Goal: Task Accomplishment & Management: Manage account settings

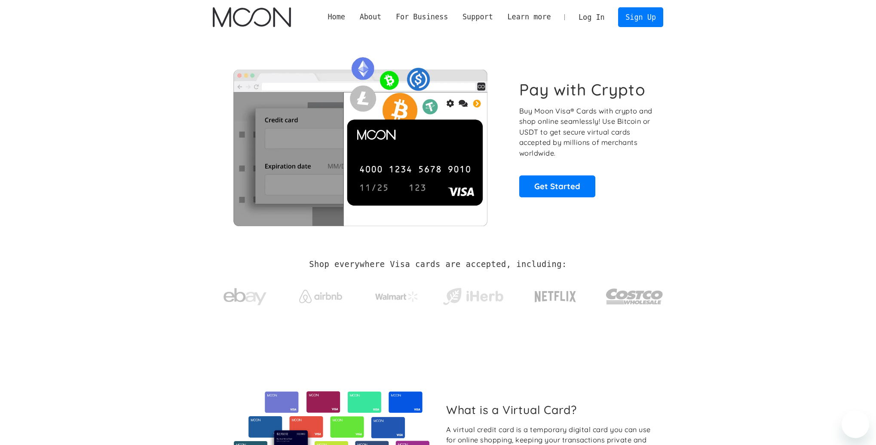
click at [553, 190] on link "Get Started" at bounding box center [557, 186] width 76 height 22
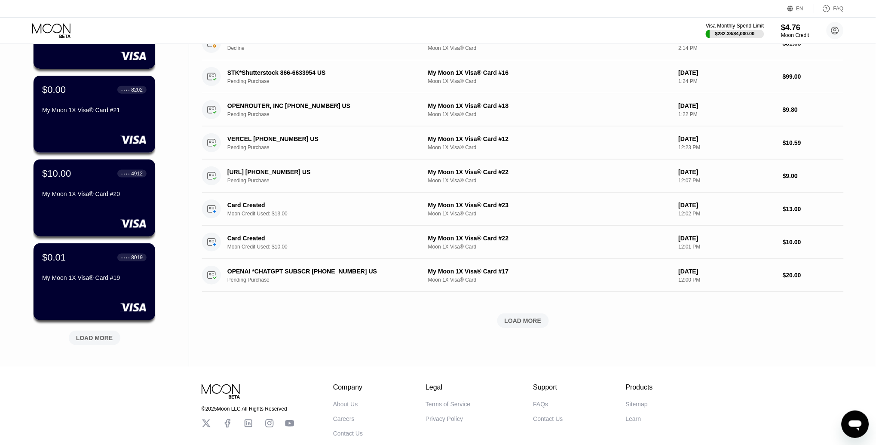
scroll to position [204, 0]
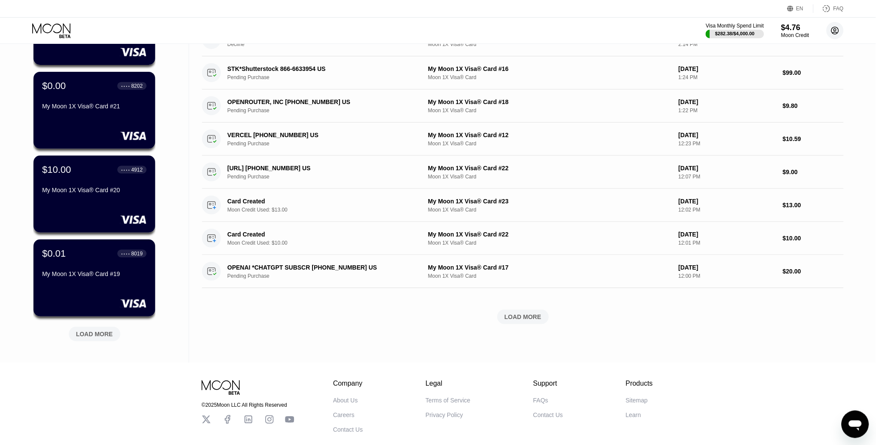
click at [833, 28] on circle at bounding box center [835, 30] width 17 height 17
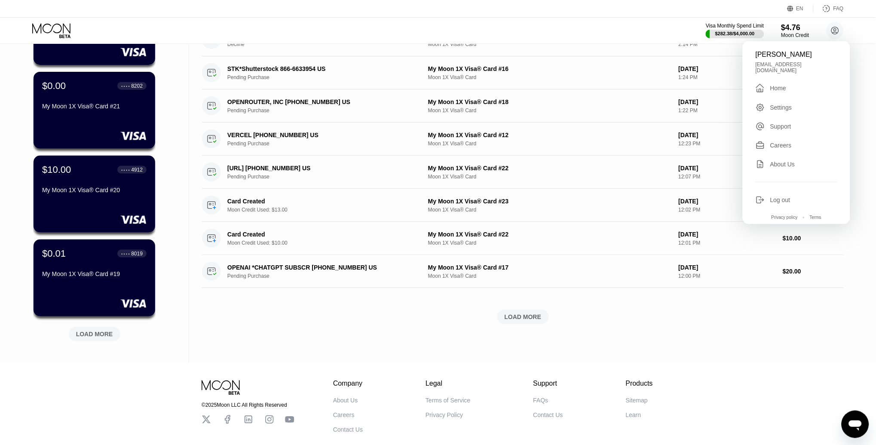
click at [773, 197] on div "Log out" at bounding box center [797, 199] width 82 height 9
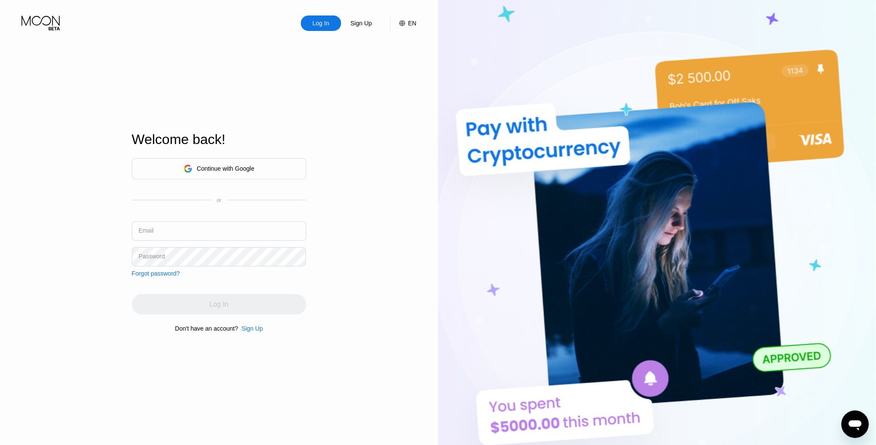
type input "[EMAIL_ADDRESS][DOMAIN_NAME]"
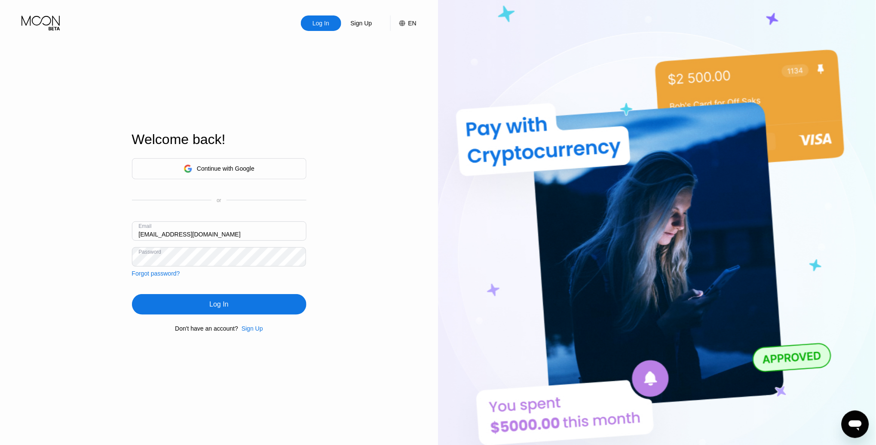
click at [151, 305] on div "Log In" at bounding box center [219, 304] width 175 height 21
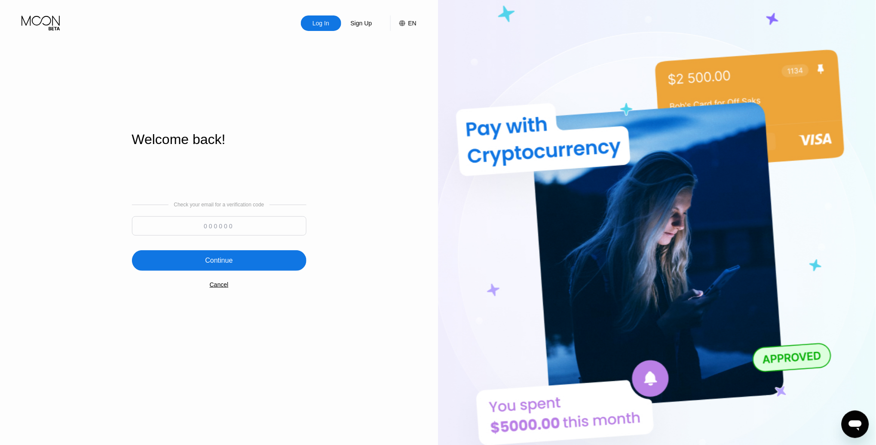
click at [209, 222] on input at bounding box center [219, 225] width 175 height 19
paste input "900556"
type input "900556"
click at [226, 262] on div "Continue" at bounding box center [219, 260] width 28 height 9
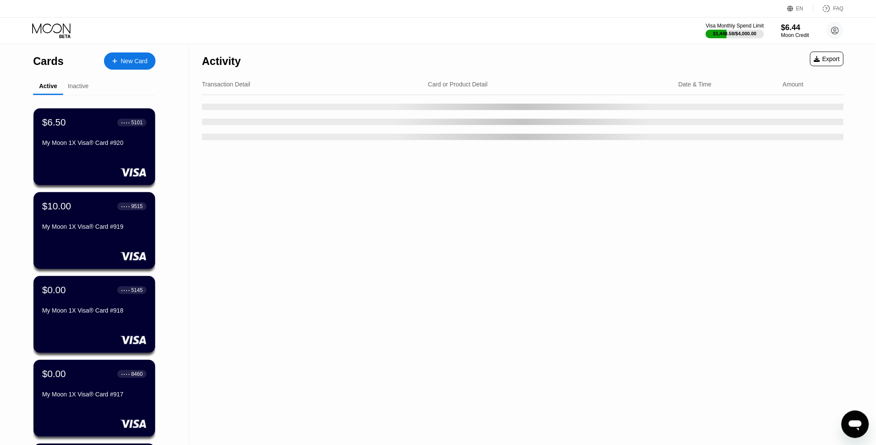
click at [196, 154] on div "Activity Export Transaction Detail Card or Product Detail Date & Time Amount" at bounding box center [523, 305] width 668 height 523
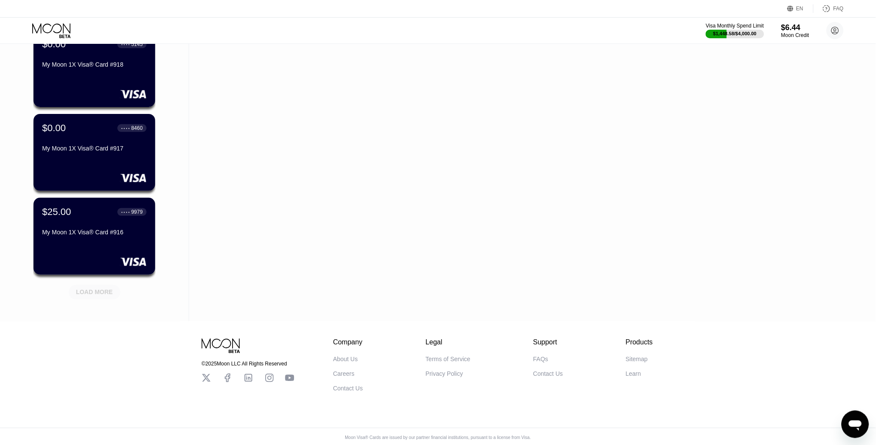
click at [107, 291] on div "LOAD MORE" at bounding box center [94, 293] width 37 height 8
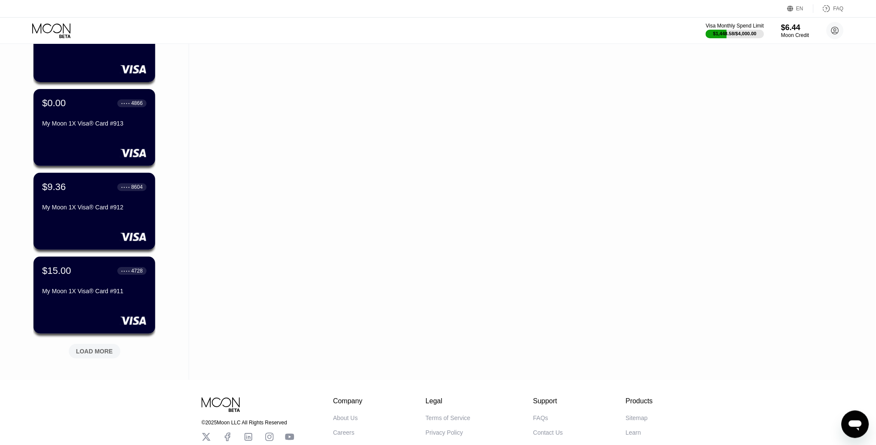
scroll to position [639, 0]
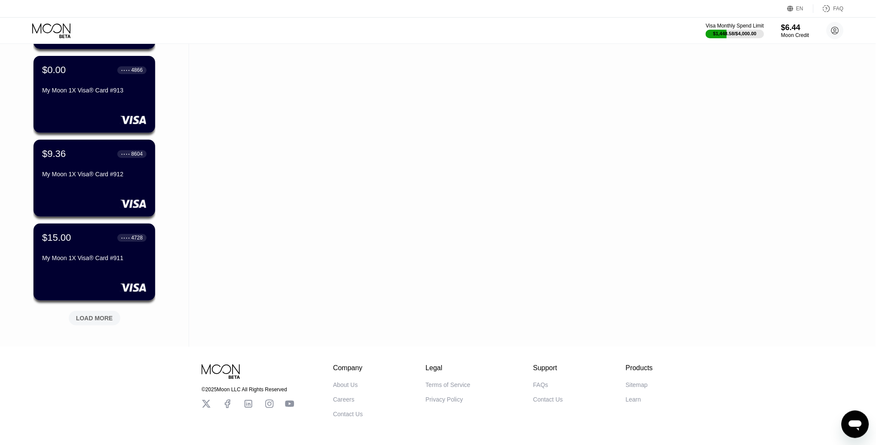
click at [94, 316] on div "LOAD MORE" at bounding box center [94, 318] width 37 height 8
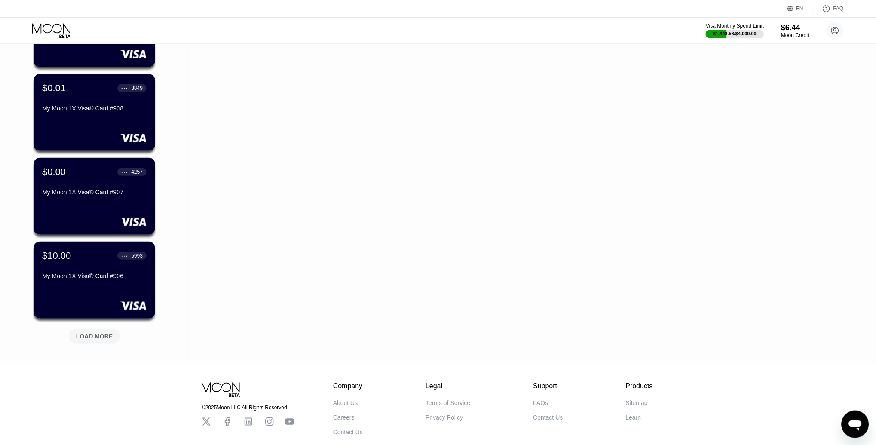
scroll to position [1042, 0]
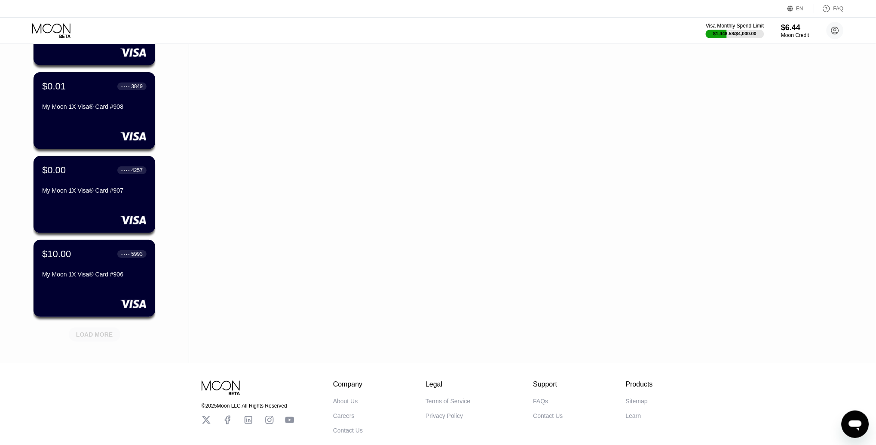
click at [98, 331] on div "LOAD MORE" at bounding box center [94, 335] width 37 height 8
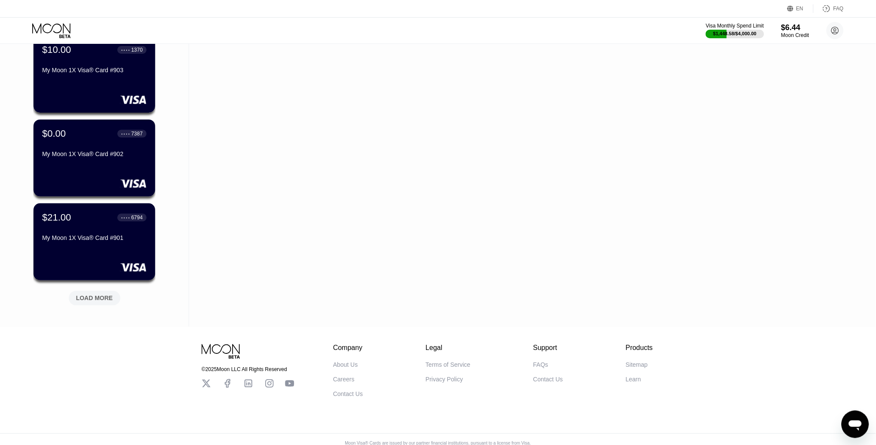
scroll to position [1504, 0]
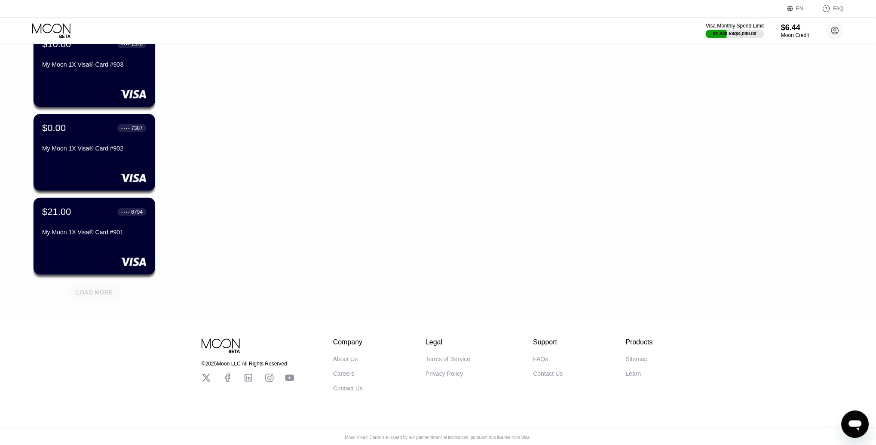
click at [97, 293] on div "LOAD MORE" at bounding box center [94, 293] width 37 height 8
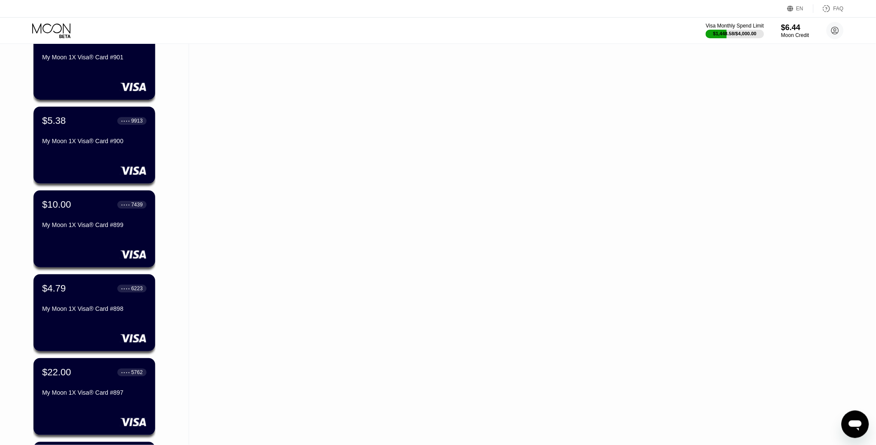
scroll to position [1690, 0]
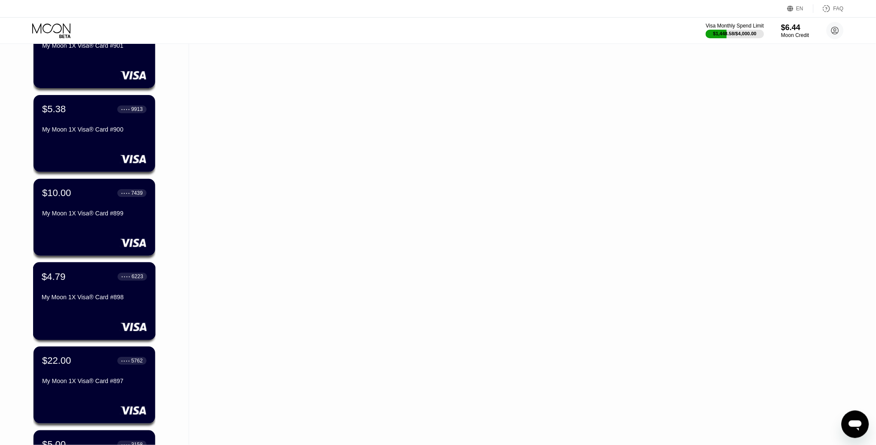
click at [100, 286] on div "$4.79 ● ● ● ● 6223 My Moon 1X Visa® Card #898" at bounding box center [94, 287] width 105 height 33
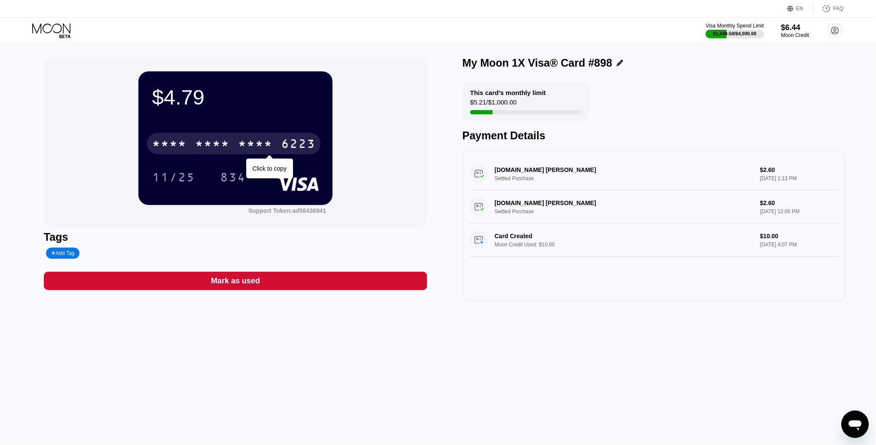
click at [286, 141] on div "6223" at bounding box center [298, 145] width 34 height 14
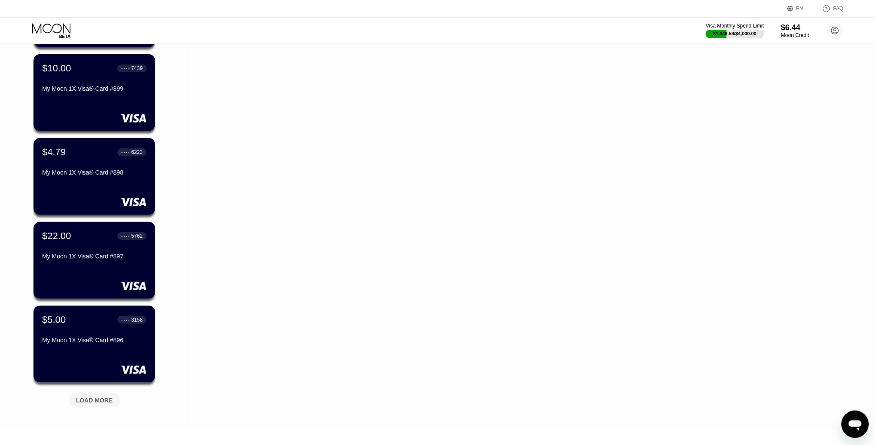
scroll to position [1812, 0]
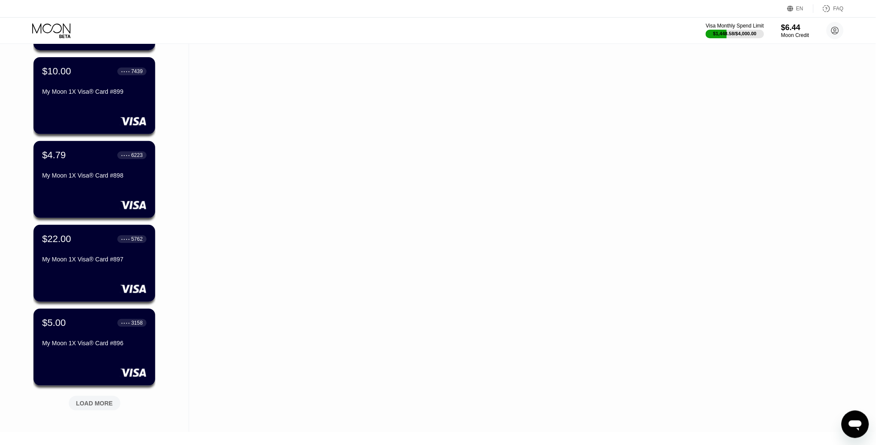
click at [102, 402] on div "LOAD MORE" at bounding box center [94, 403] width 37 height 8
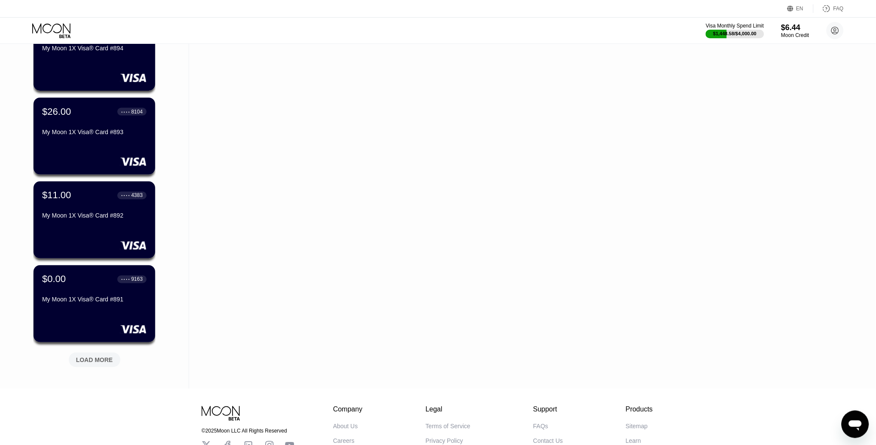
scroll to position [2282, 0]
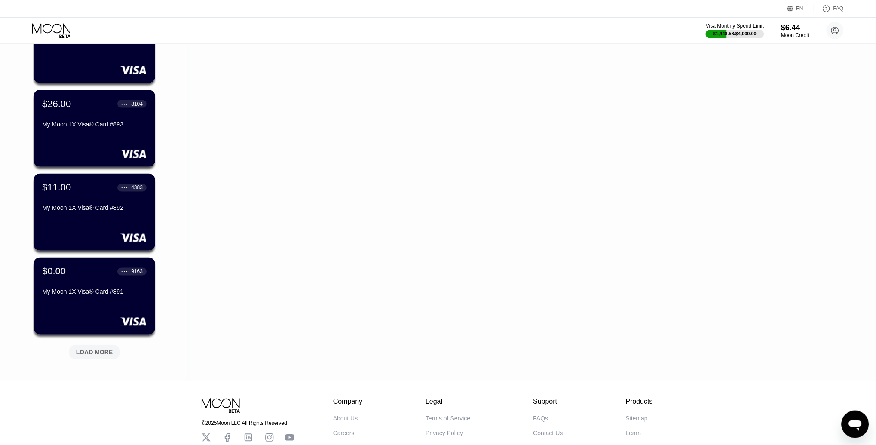
click at [106, 355] on div "LOAD MORE" at bounding box center [95, 352] width 52 height 15
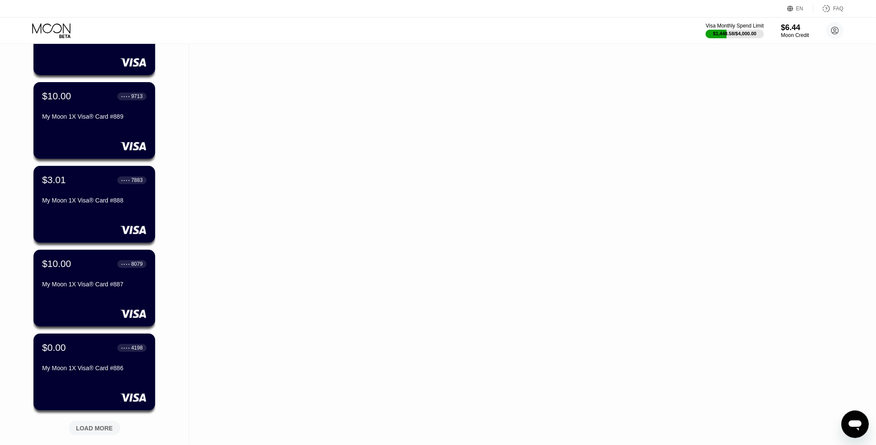
scroll to position [2632, 0]
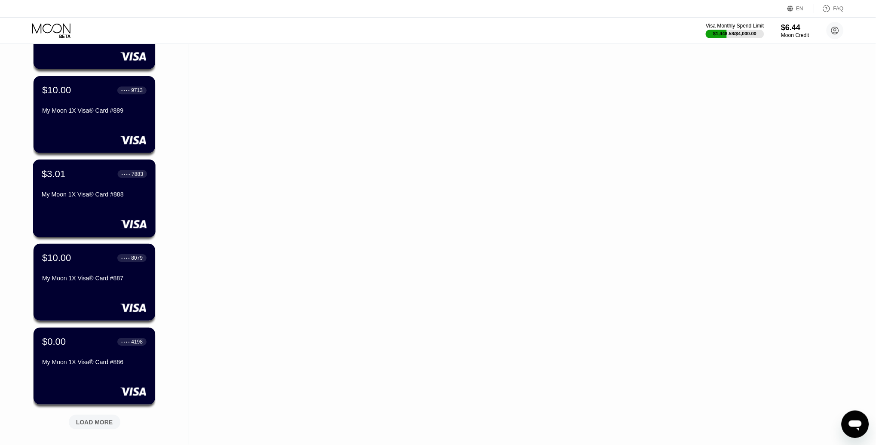
click at [70, 182] on div "$3.01 ● ● ● ● 7883 My Moon 1X Visa® Card #888" at bounding box center [94, 184] width 105 height 33
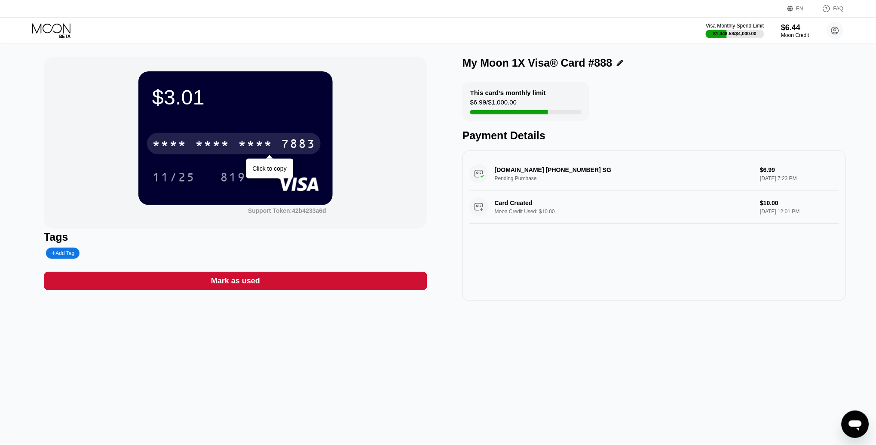
click at [232, 144] on div "* * * * * * * * * * * * 7883" at bounding box center [234, 144] width 174 height 22
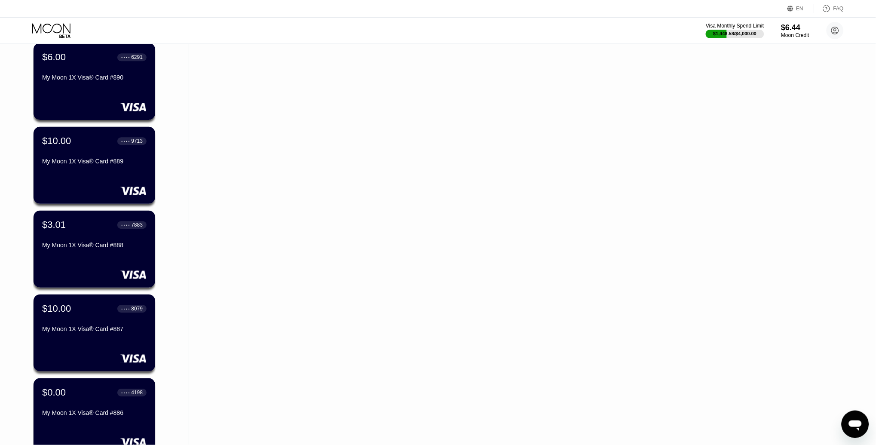
scroll to position [2762, 0]
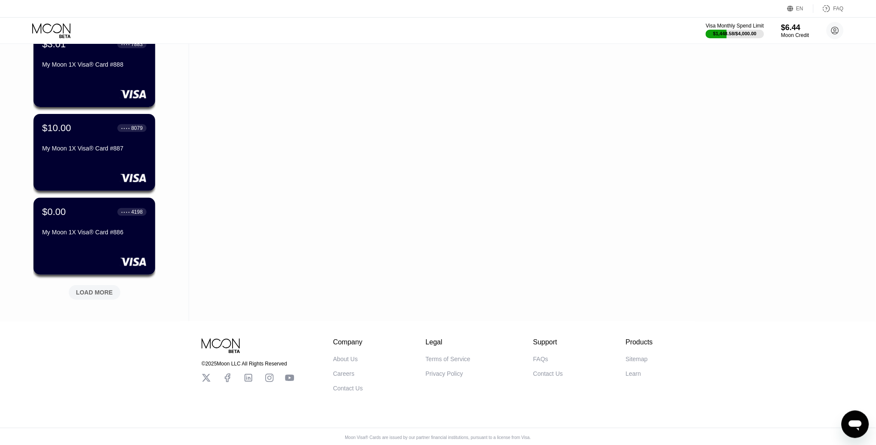
click at [92, 289] on div "LOAD MORE" at bounding box center [94, 293] width 37 height 8
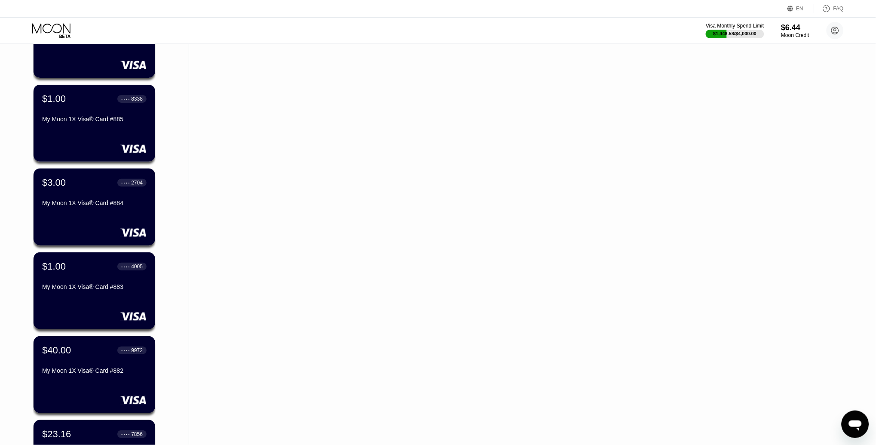
scroll to position [2986, 0]
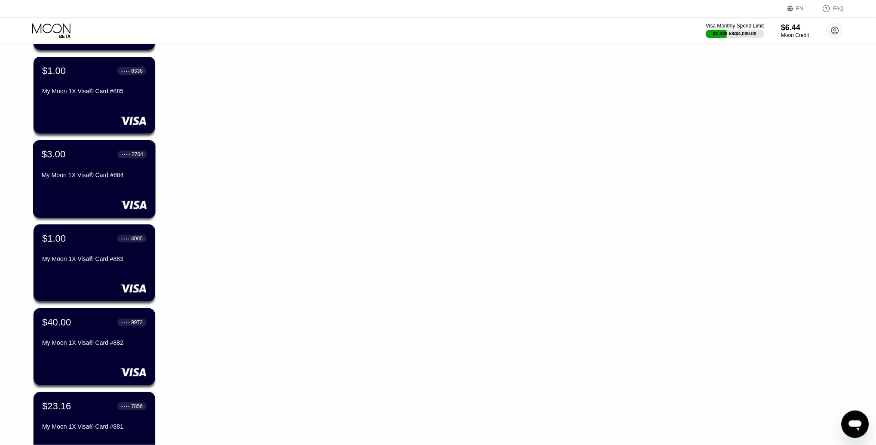
click at [92, 150] on div "$3.00 ● ● ● ● 2704" at bounding box center [94, 154] width 105 height 11
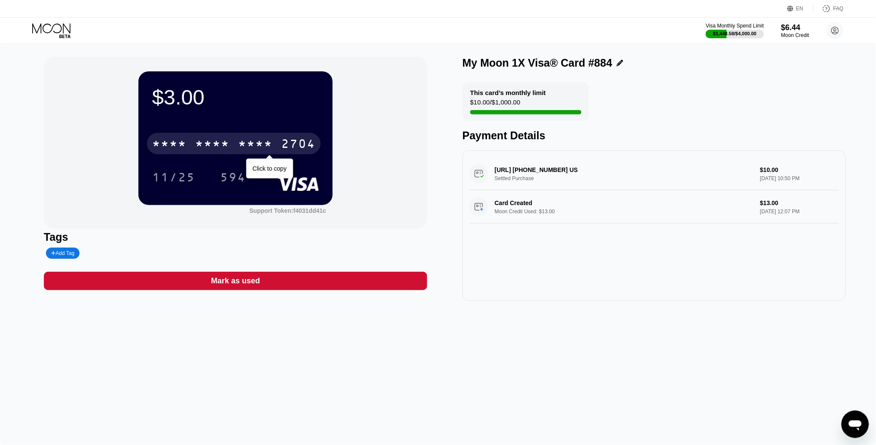
click at [293, 143] on div "2704" at bounding box center [298, 145] width 34 height 14
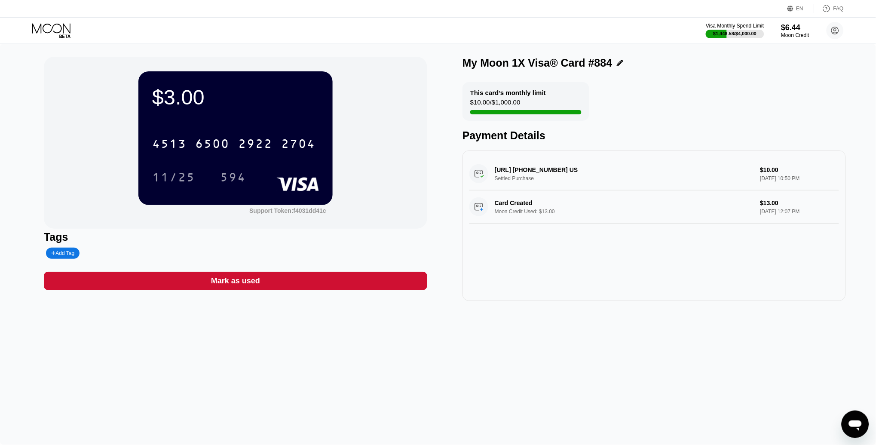
click at [59, 27] on icon at bounding box center [52, 30] width 40 height 15
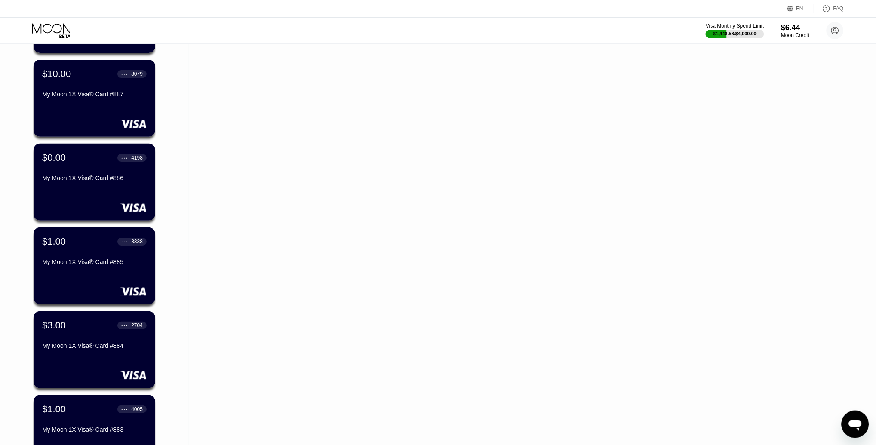
scroll to position [3180, 0]
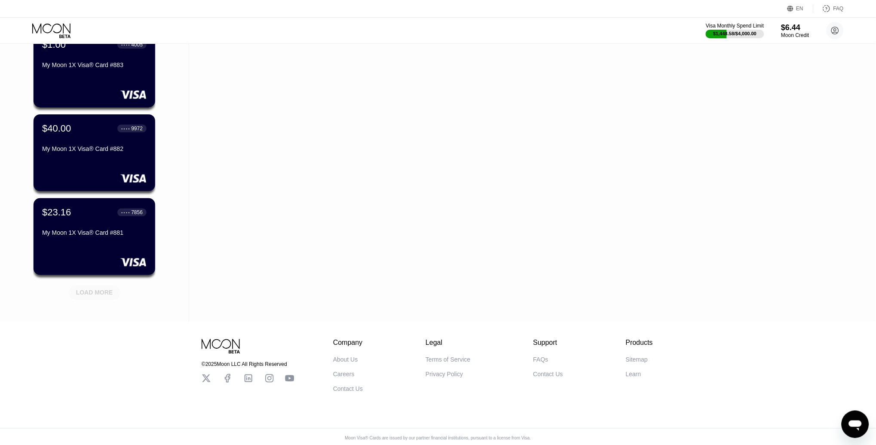
click at [91, 292] on div "LOAD MORE" at bounding box center [94, 293] width 37 height 8
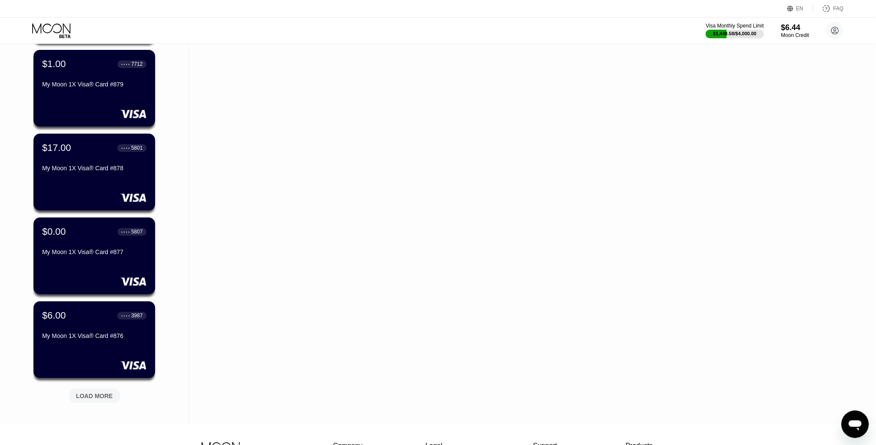
scroll to position [3524, 0]
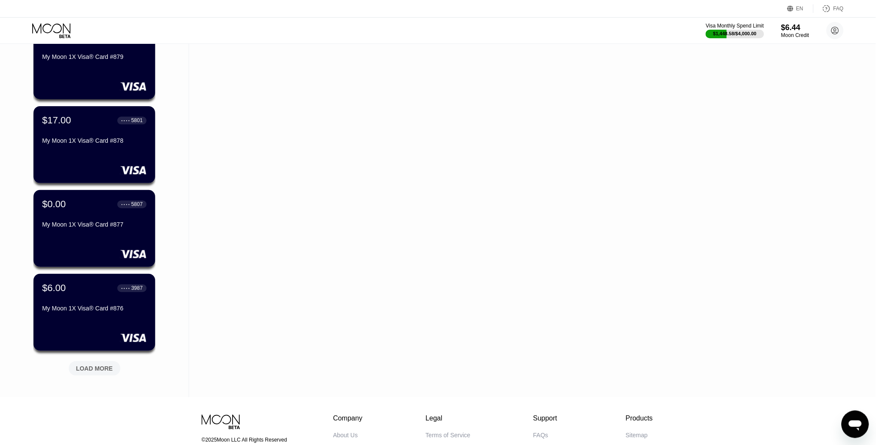
click at [89, 365] on div "LOAD MORE" at bounding box center [94, 369] width 37 height 8
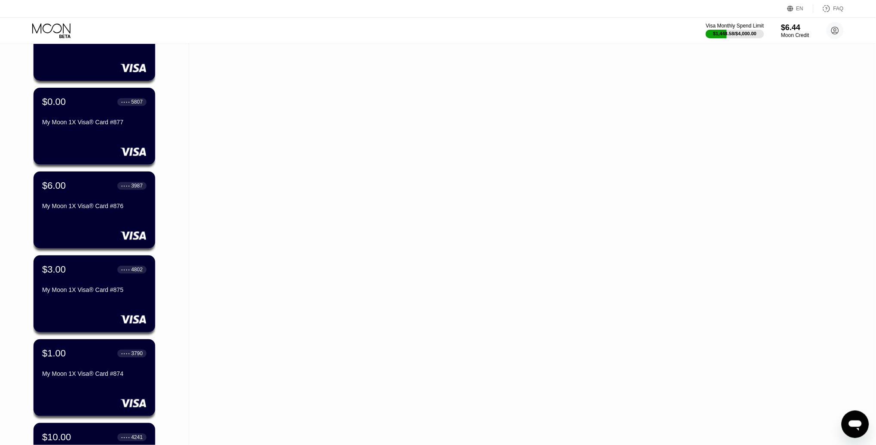
scroll to position [3641, 0]
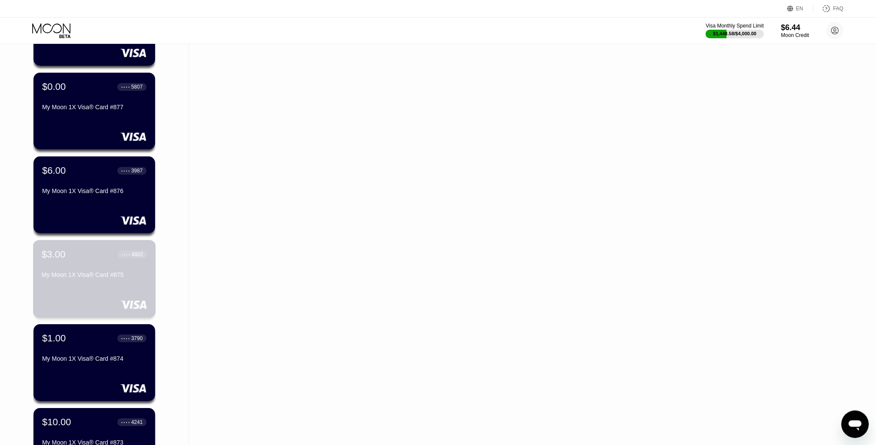
click at [83, 265] on div "$3.00 ● ● ● ● 4802 My Moon 1X Visa® Card #875" at bounding box center [94, 265] width 105 height 33
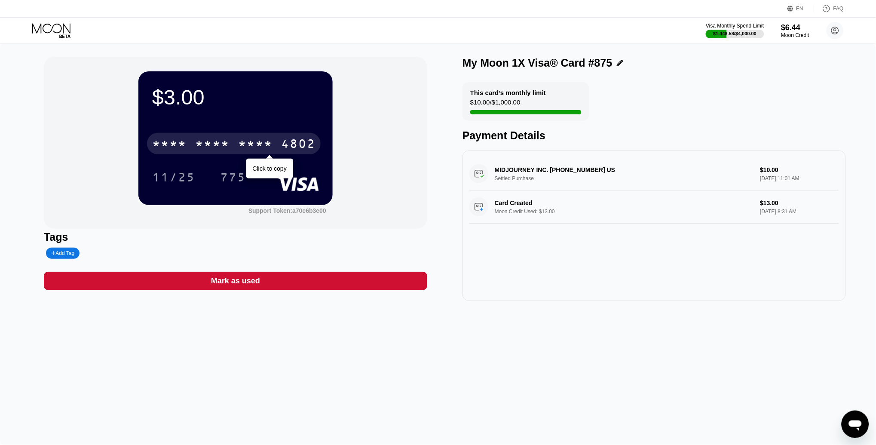
click at [244, 146] on div "* * * *" at bounding box center [255, 145] width 34 height 14
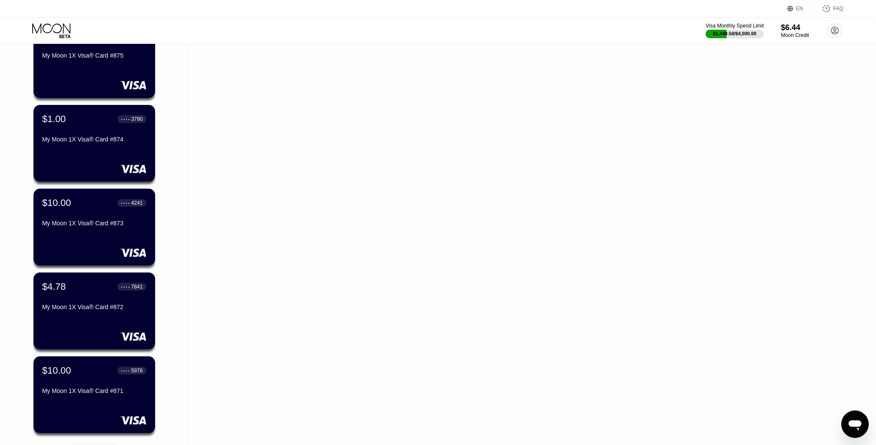
scroll to position [3883, 0]
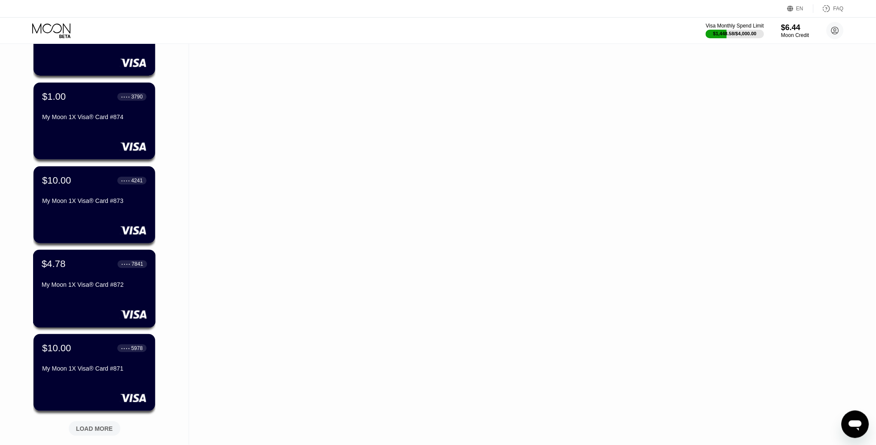
click at [91, 260] on div "$4.78 ● ● ● ● 7841" at bounding box center [94, 263] width 105 height 11
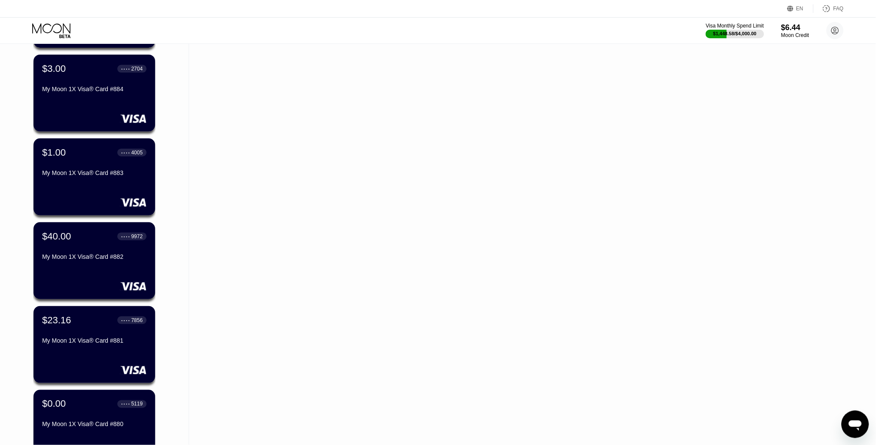
scroll to position [4019, 0]
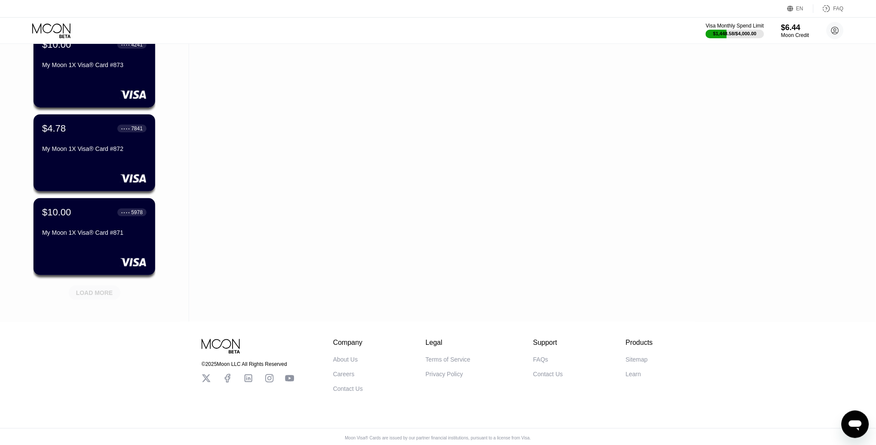
click at [92, 294] on div "LOAD MORE" at bounding box center [94, 293] width 37 height 8
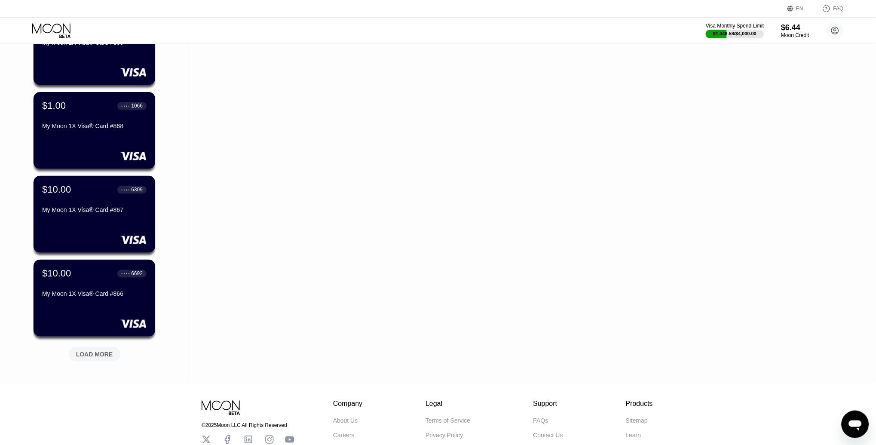
scroll to position [4378, 0]
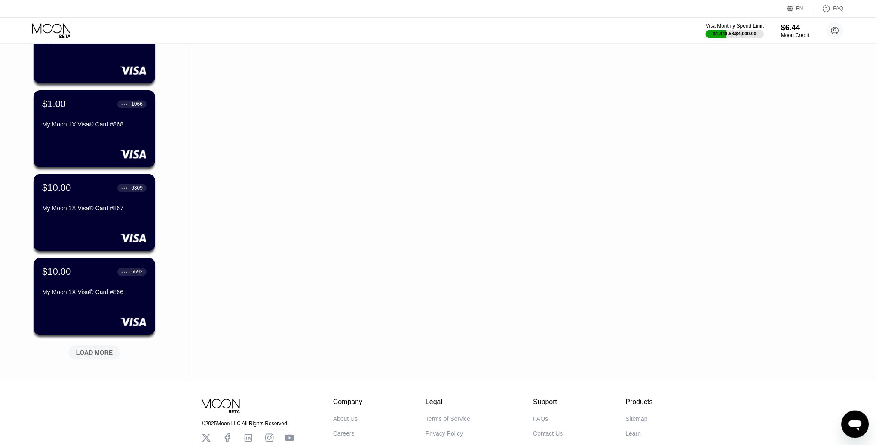
click at [96, 353] on div "LOAD MORE" at bounding box center [94, 353] width 37 height 8
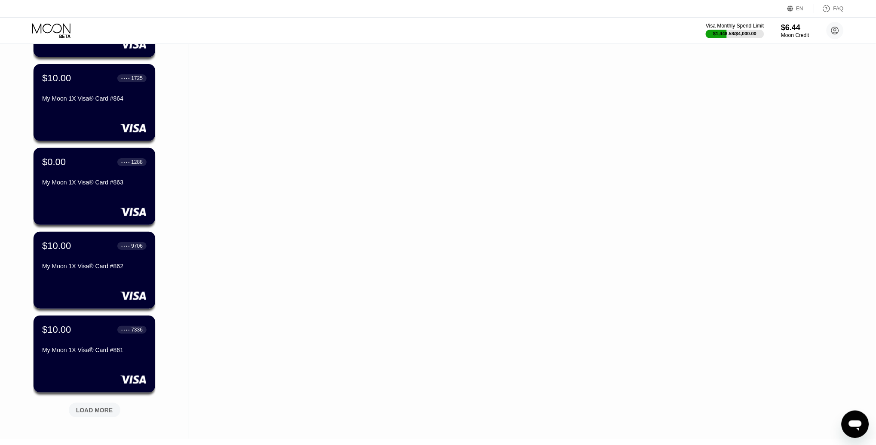
scroll to position [4744, 0]
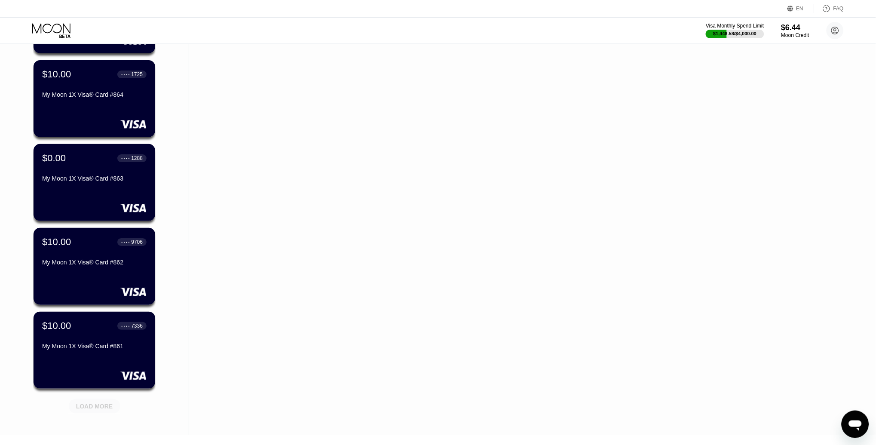
click at [94, 403] on div "LOAD MORE" at bounding box center [94, 406] width 37 height 8
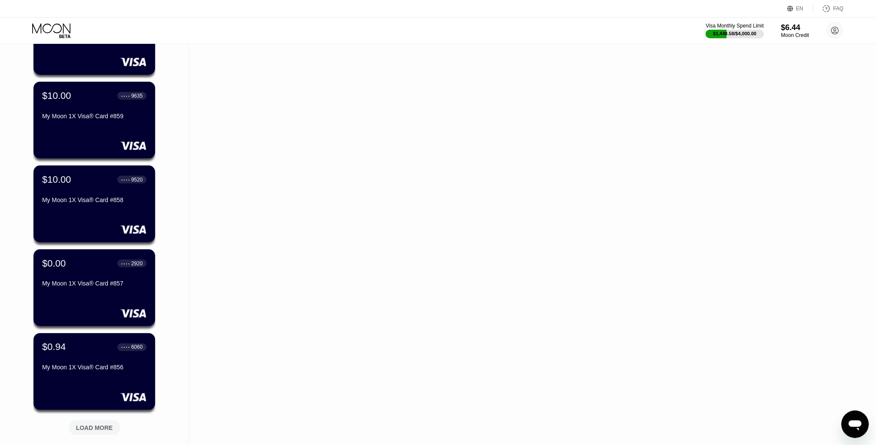
scroll to position [5148, 0]
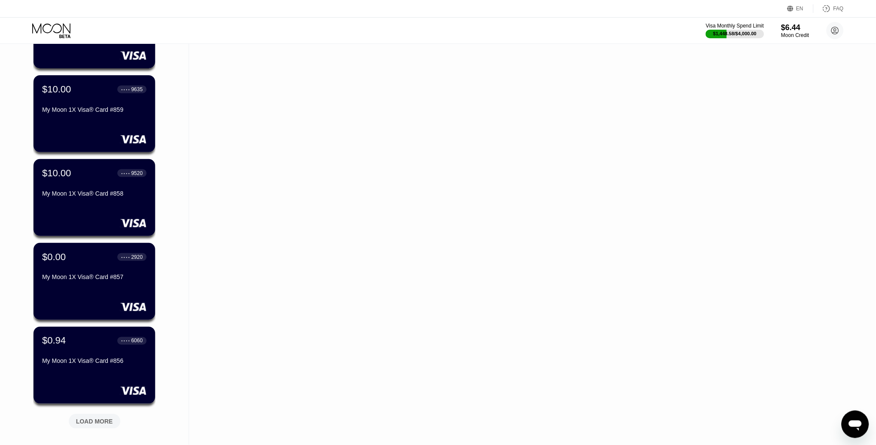
click at [101, 418] on div "LOAD MORE" at bounding box center [94, 422] width 37 height 8
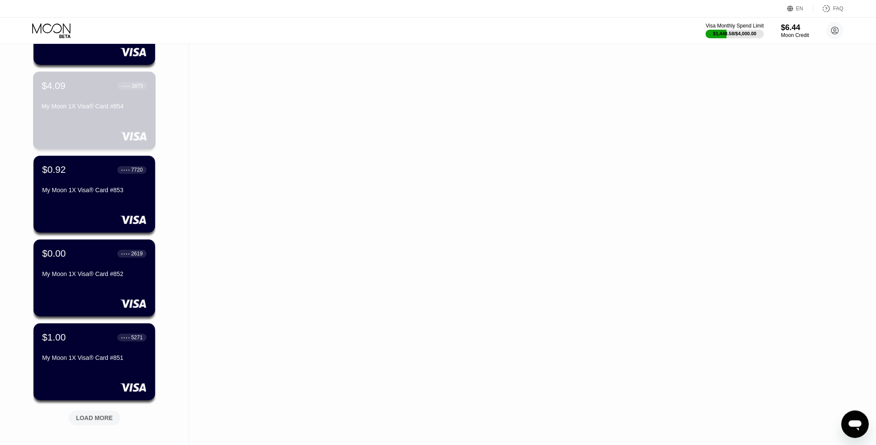
click at [96, 99] on div "$4.09 ● ● ● ● 3875 My Moon 1X Visa® Card #854" at bounding box center [94, 96] width 105 height 33
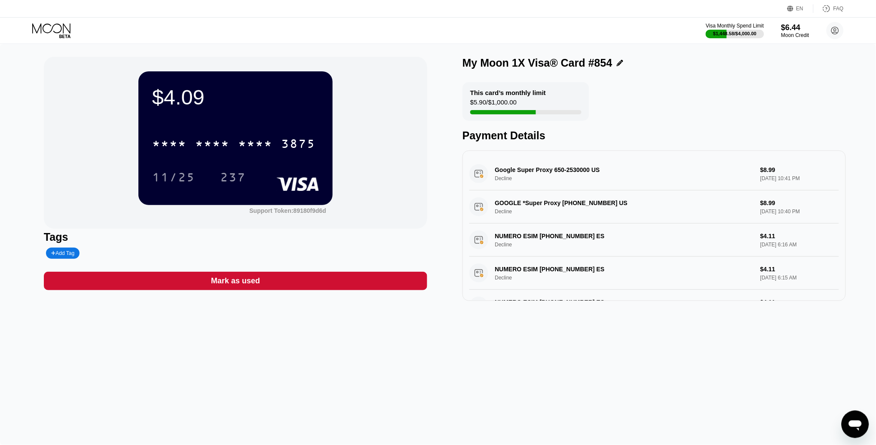
scroll to position [135, 0]
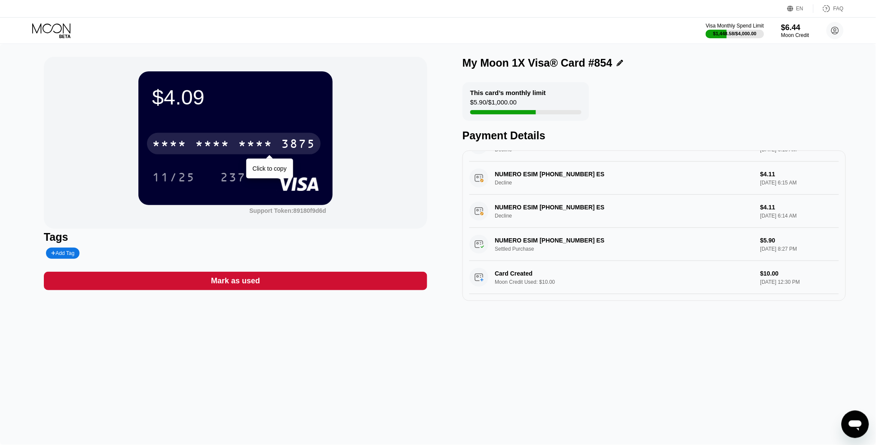
click at [298, 144] on div "3875" at bounding box center [298, 145] width 34 height 14
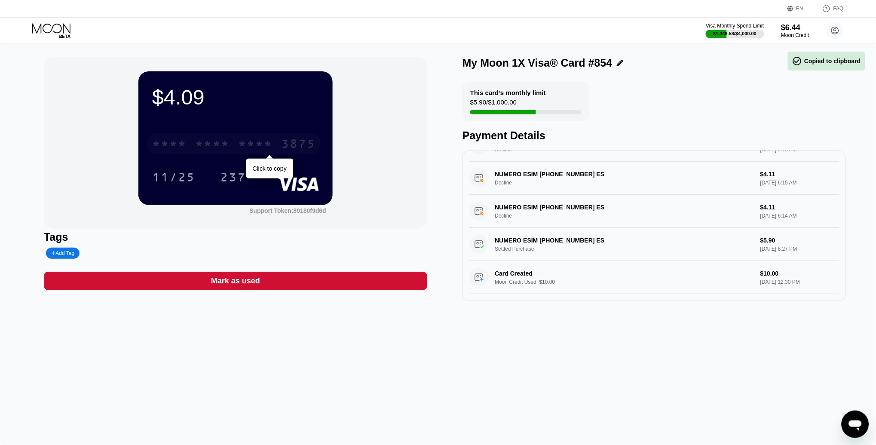
click at [298, 144] on div "3875" at bounding box center [298, 145] width 34 height 14
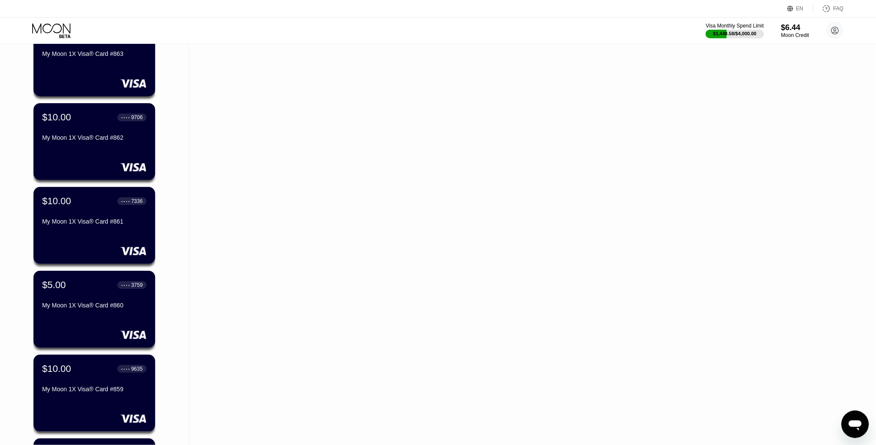
scroll to position [5696, 0]
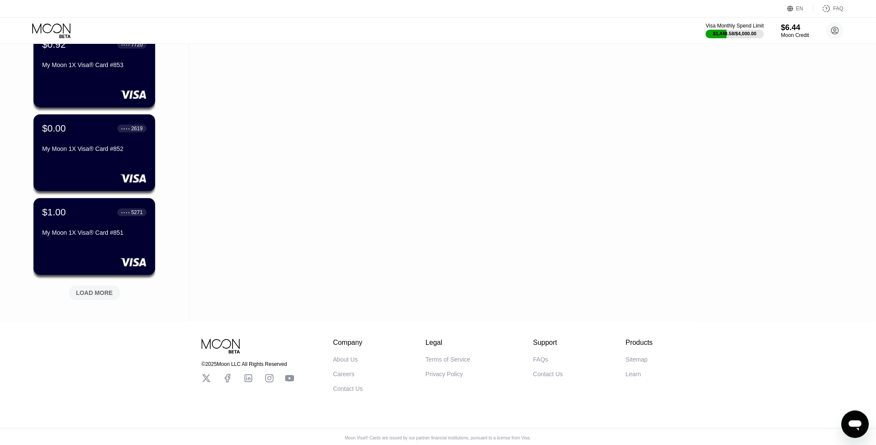
click at [96, 293] on div "LOAD MORE" at bounding box center [94, 293] width 37 height 8
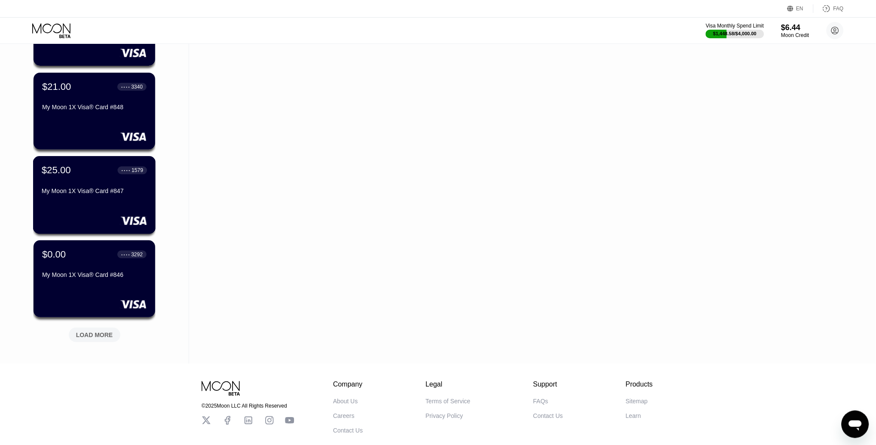
scroll to position [6067, 0]
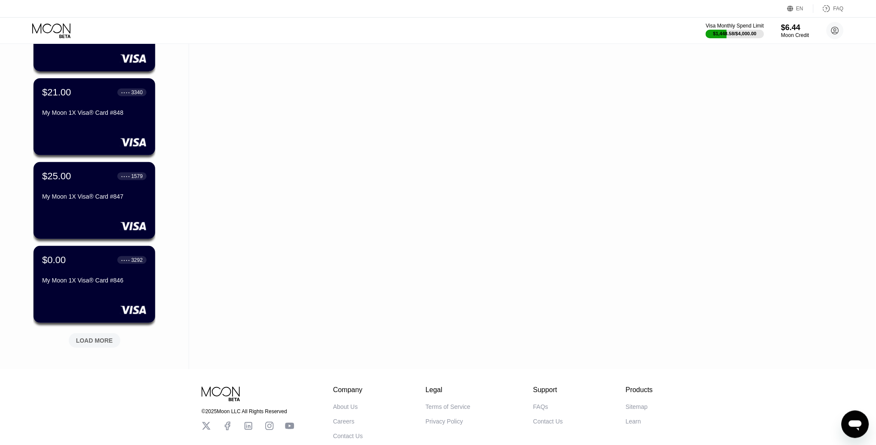
click at [103, 338] on div "LOAD MORE" at bounding box center [94, 341] width 37 height 8
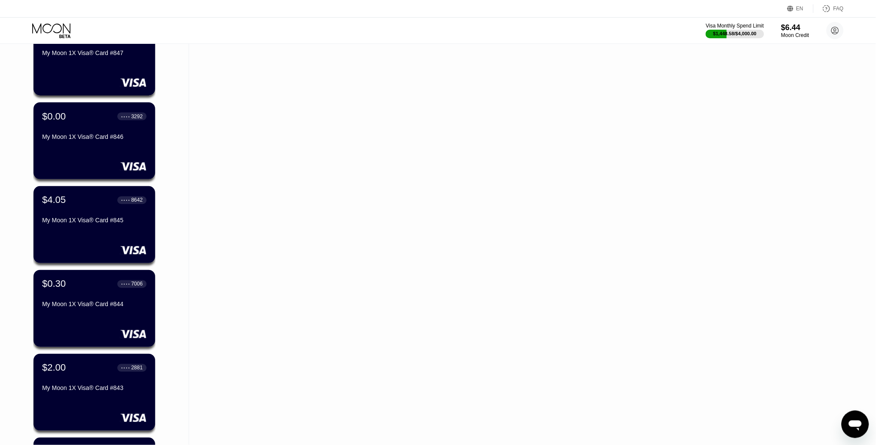
scroll to position [6215, 0]
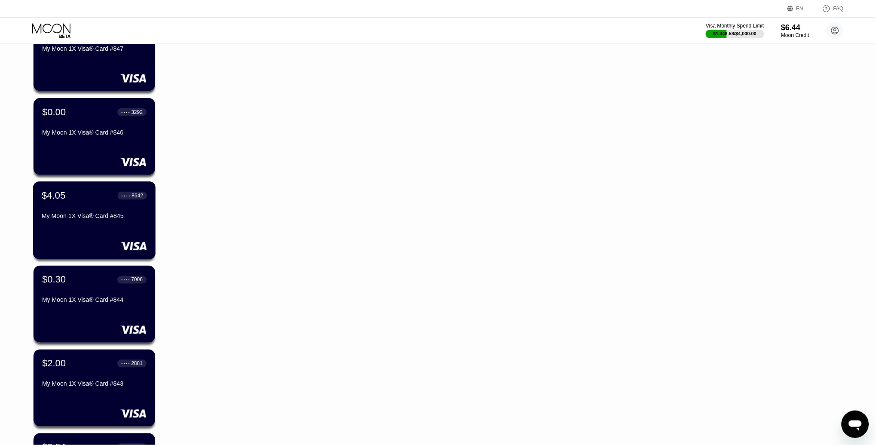
click at [86, 194] on div "$4.05 ● ● ● ● 8642" at bounding box center [94, 195] width 105 height 11
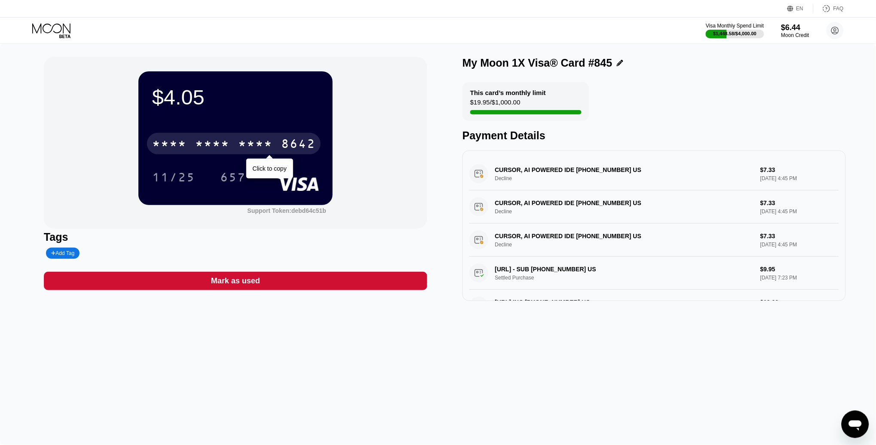
click at [271, 147] on div "* * * *" at bounding box center [255, 145] width 34 height 14
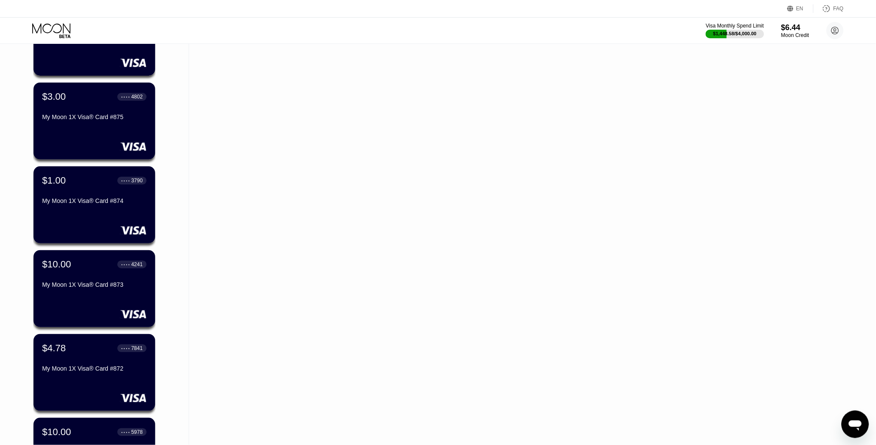
scroll to position [6534, 0]
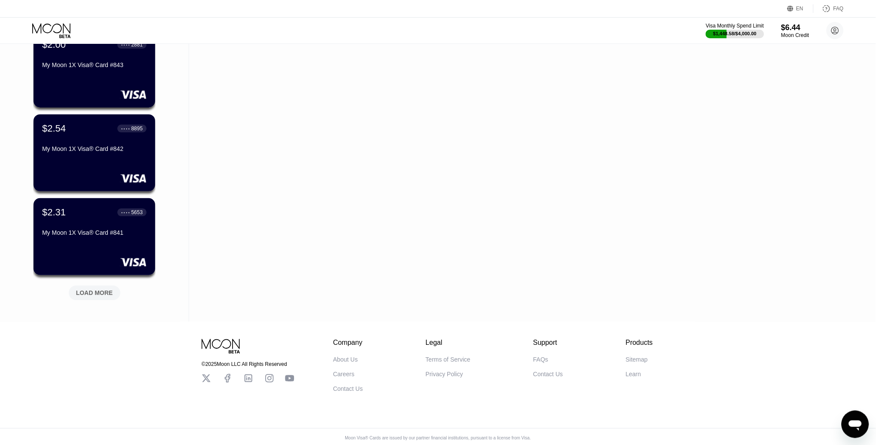
click at [93, 289] on div "LOAD MORE" at bounding box center [94, 293] width 37 height 8
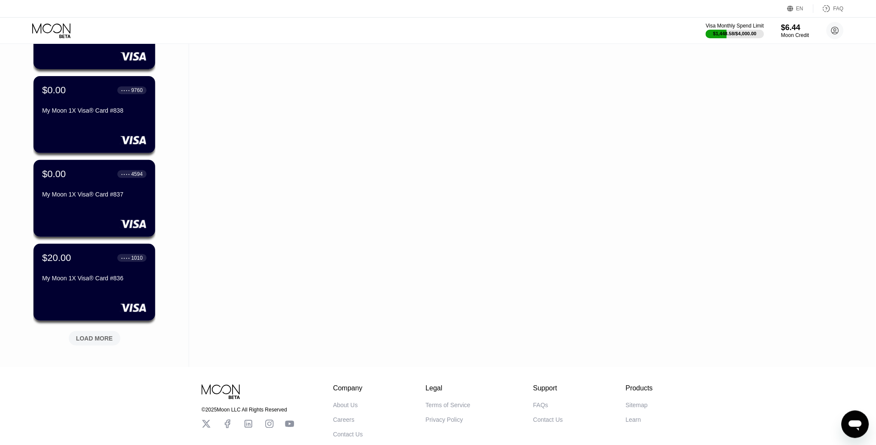
scroll to position [6917, 0]
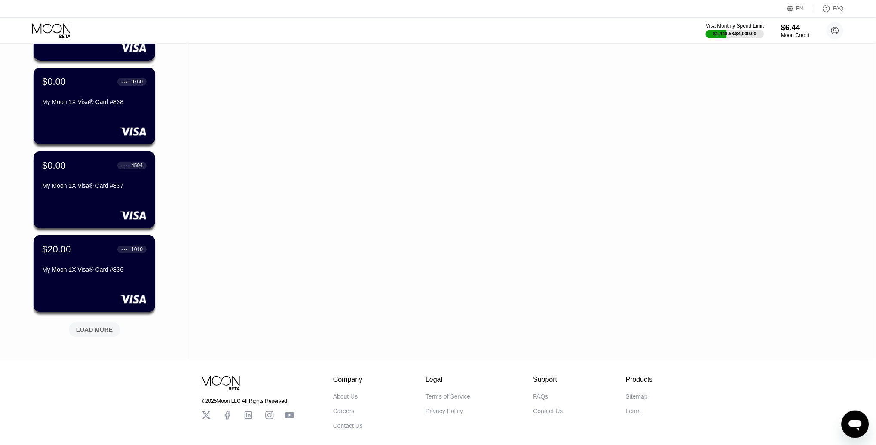
click at [90, 327] on div "LOAD MORE" at bounding box center [94, 330] width 37 height 8
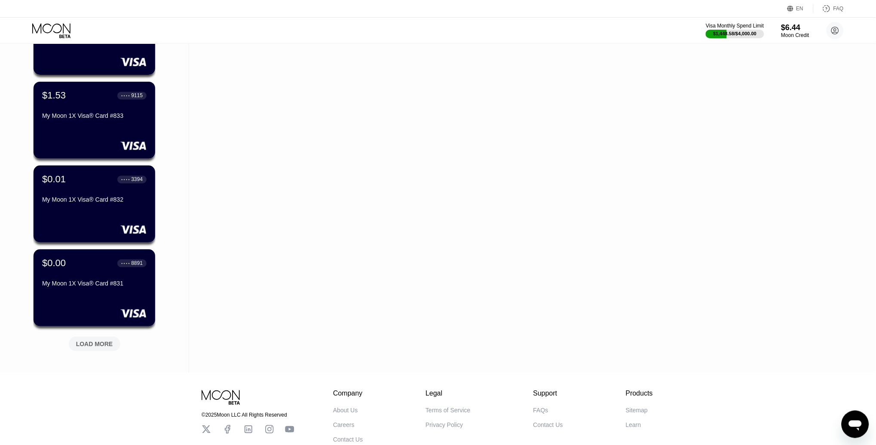
scroll to position [7325, 0]
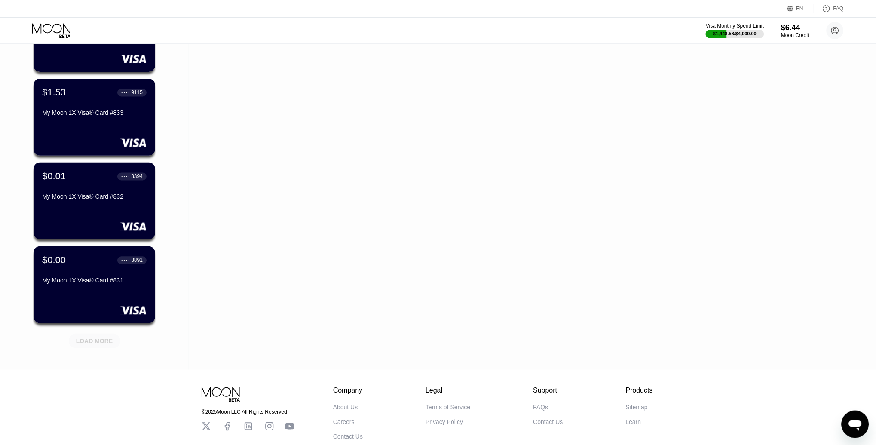
click at [92, 338] on div "LOAD MORE" at bounding box center [94, 341] width 37 height 8
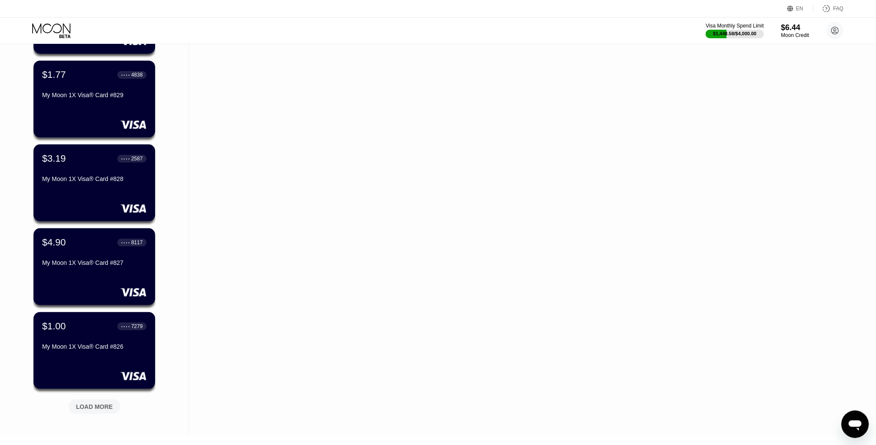
scroll to position [7689, 0]
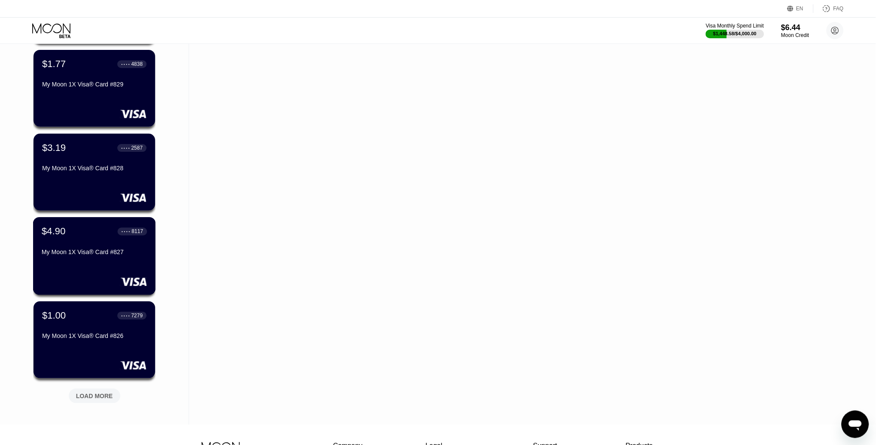
click at [79, 232] on div "$4.90 ● ● ● ● 8117" at bounding box center [94, 231] width 105 height 11
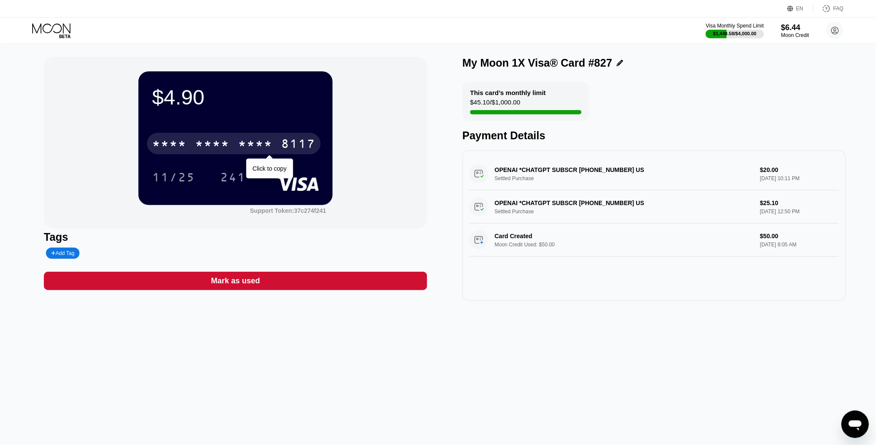
click at [246, 137] on div "* * * * * * * * * * * * 8117" at bounding box center [234, 144] width 174 height 22
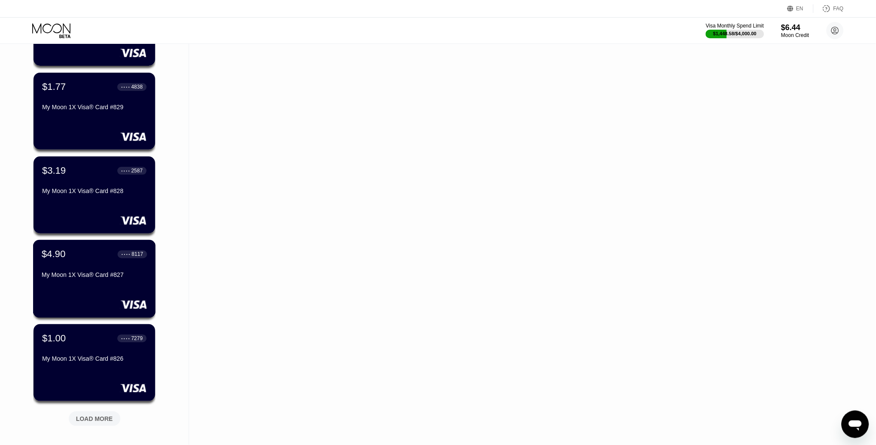
scroll to position [7640, 0]
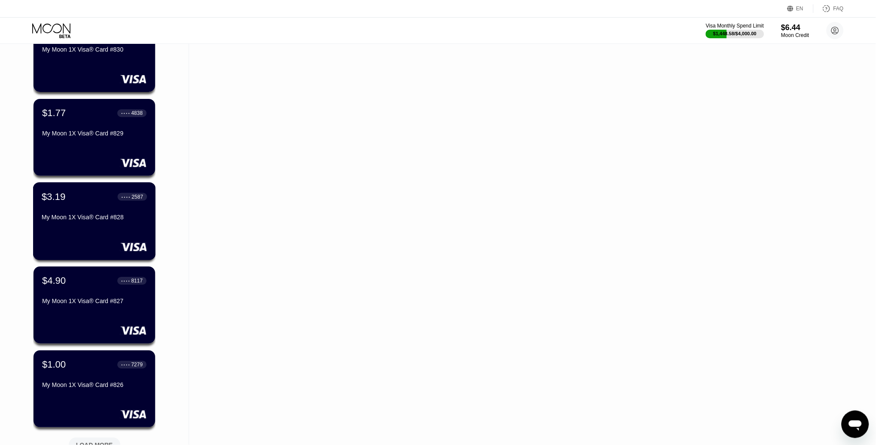
click at [74, 197] on div "$3.19 ● ● ● ● 2587" at bounding box center [94, 196] width 105 height 11
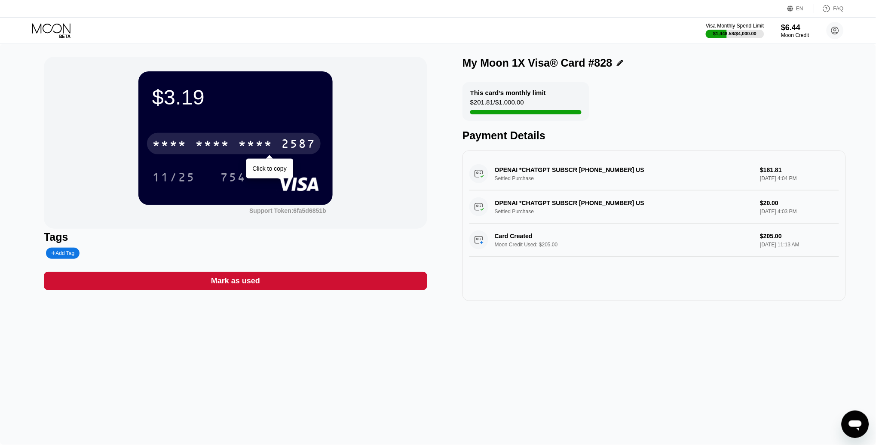
click at [187, 150] on div "* * * *" at bounding box center [169, 145] width 34 height 14
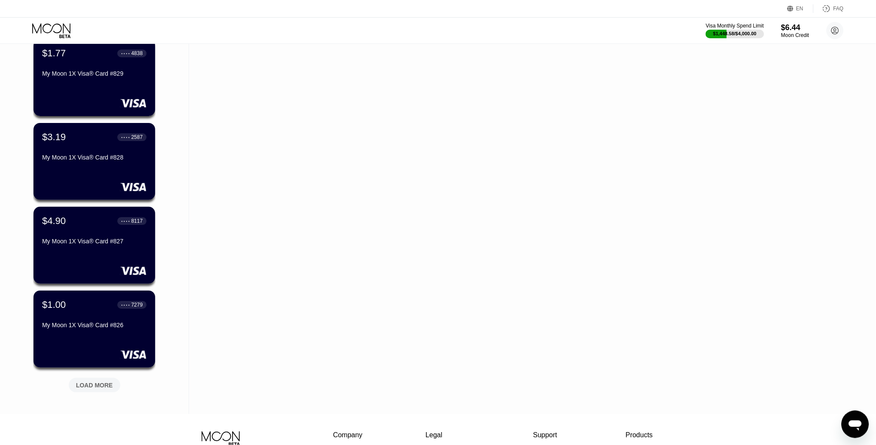
scroll to position [7682, 0]
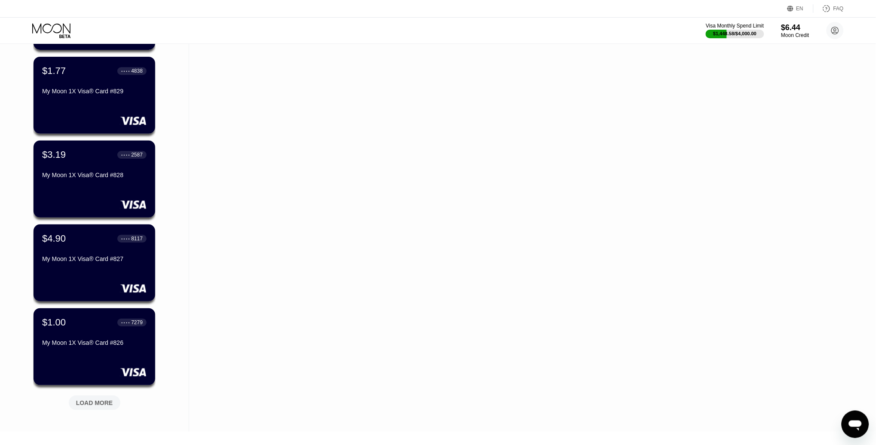
click at [89, 402] on div "LOAD MORE" at bounding box center [94, 403] width 37 height 8
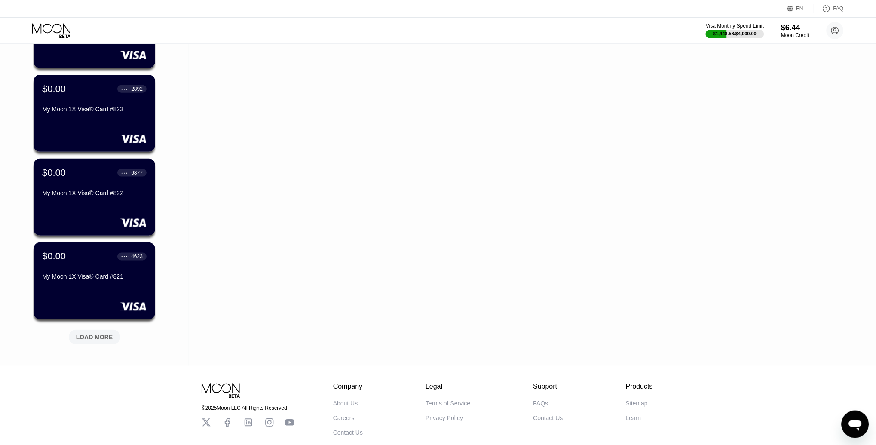
scroll to position [8168, 0]
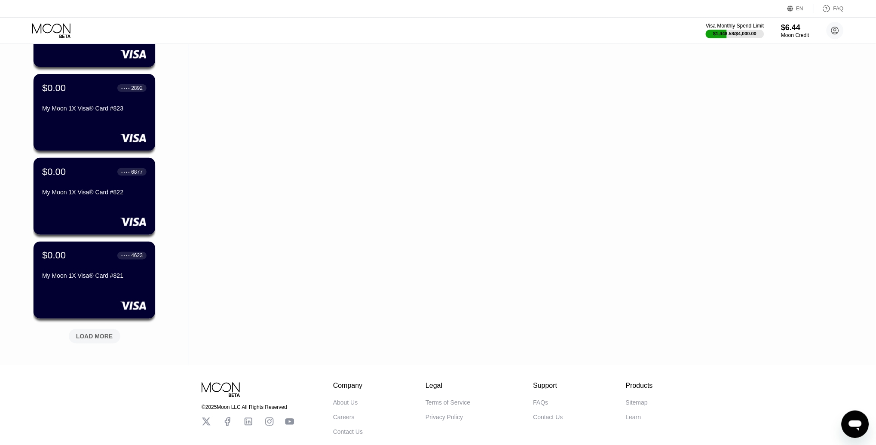
click at [97, 334] on div "LOAD MORE" at bounding box center [94, 336] width 37 height 8
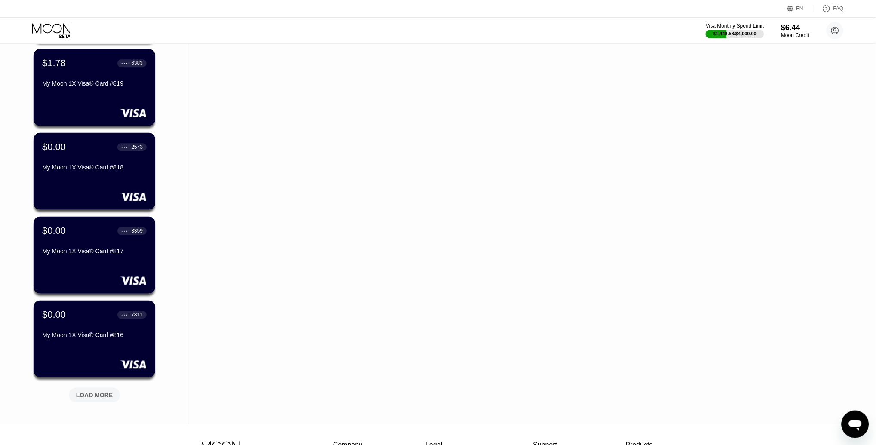
scroll to position [8554, 0]
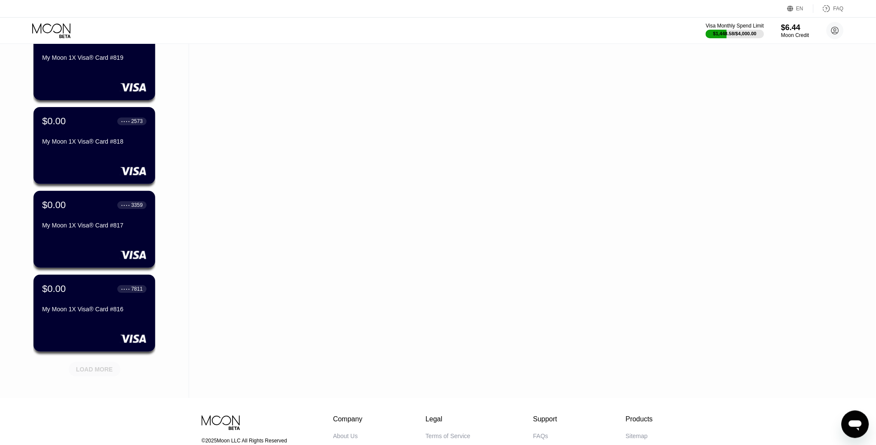
click at [88, 368] on div "LOAD MORE" at bounding box center [94, 370] width 37 height 8
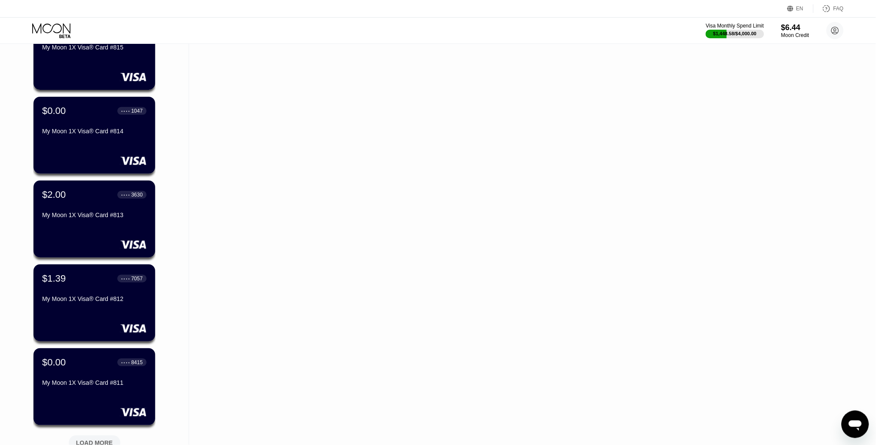
scroll to position [8949, 0]
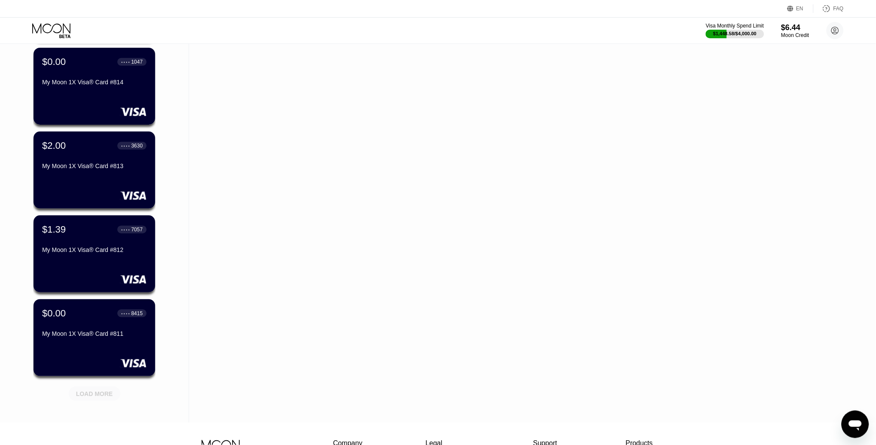
click at [92, 390] on div "LOAD MORE" at bounding box center [94, 394] width 37 height 8
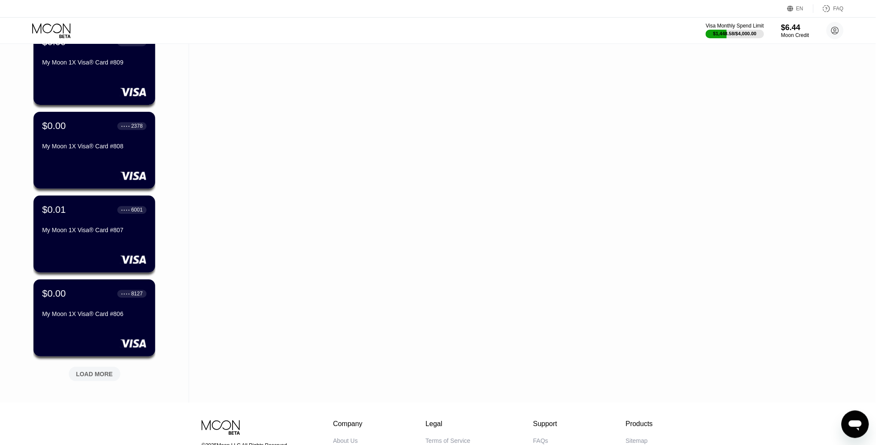
scroll to position [9392, 0]
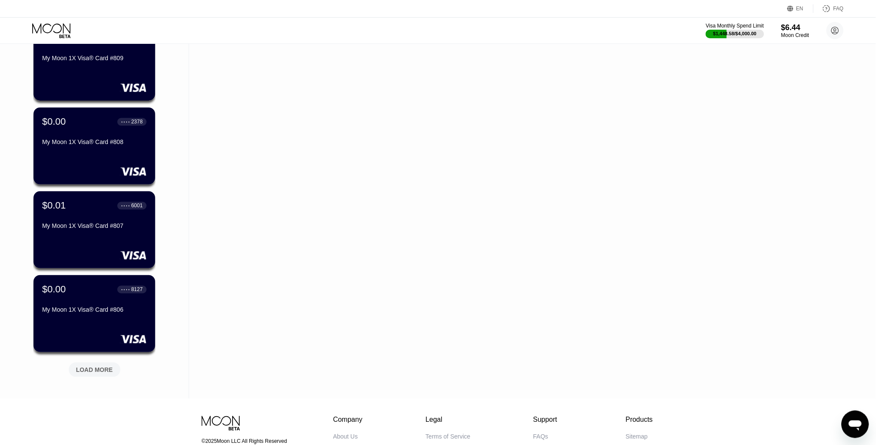
click at [100, 363] on div "LOAD MORE" at bounding box center [95, 369] width 52 height 15
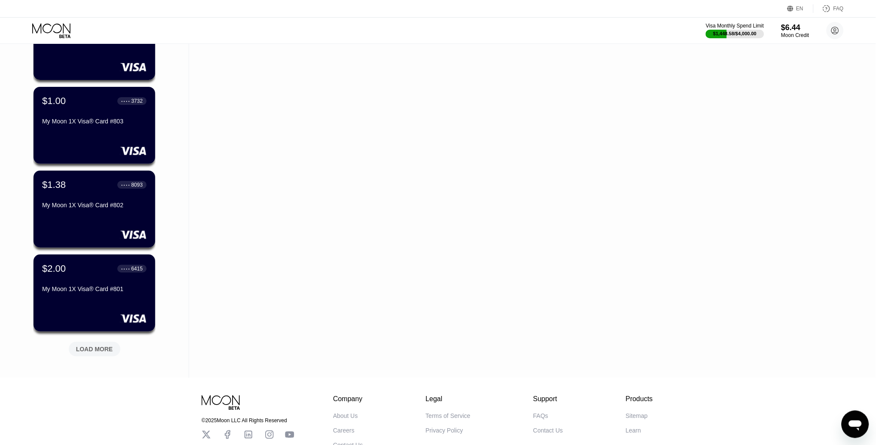
scroll to position [9840, 0]
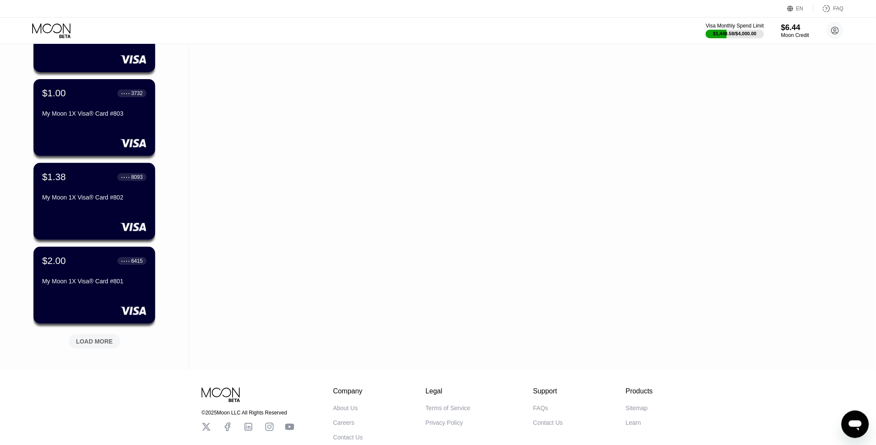
click at [94, 334] on div "LOAD MORE" at bounding box center [95, 341] width 52 height 15
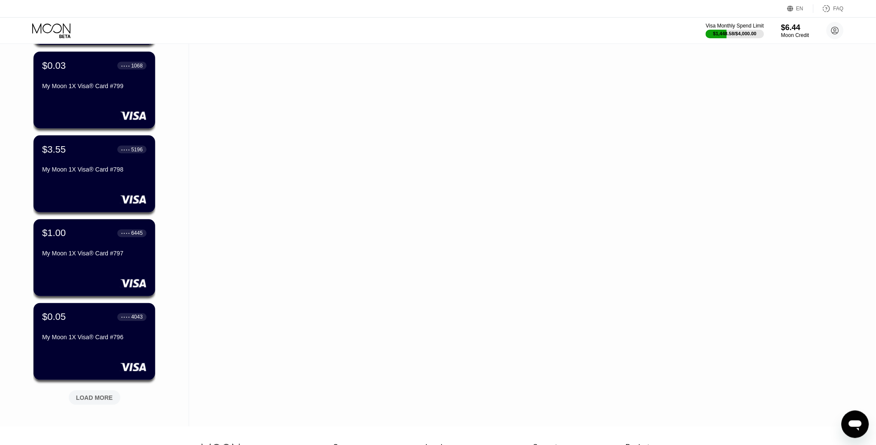
scroll to position [10216, 0]
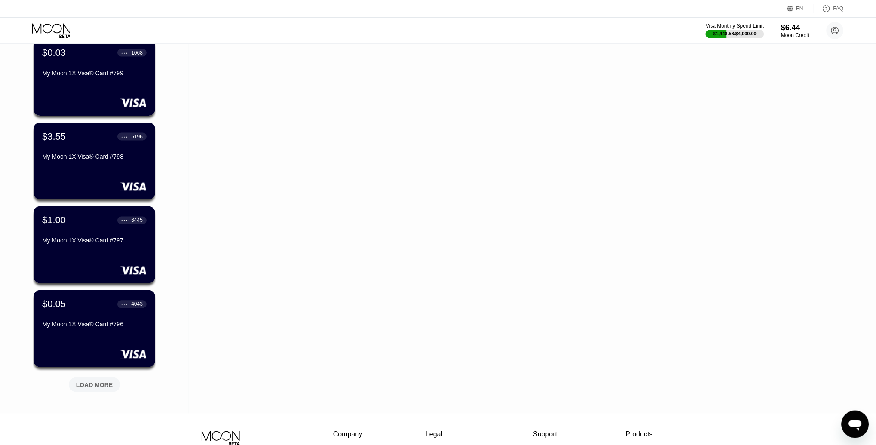
click at [114, 383] on div "LOAD MORE" at bounding box center [95, 385] width 52 height 15
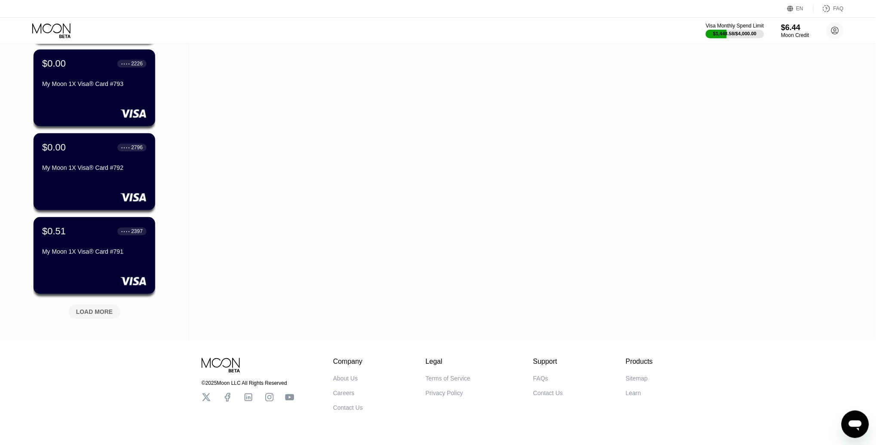
scroll to position [10727, 0]
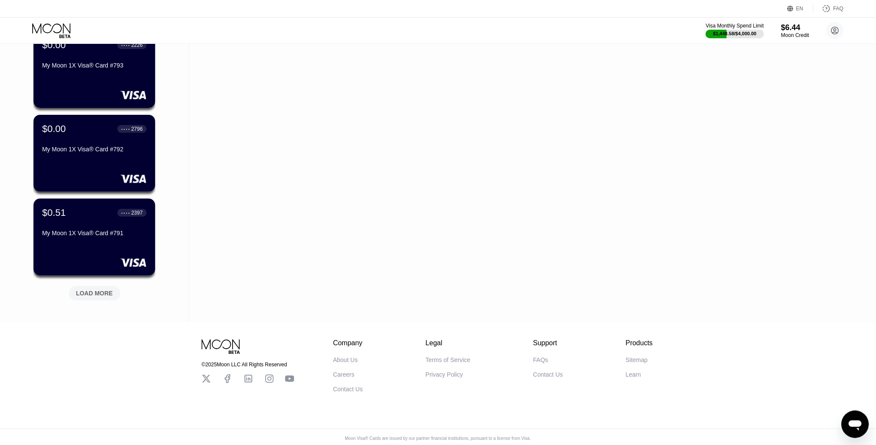
click at [95, 294] on div "LOAD MORE" at bounding box center [94, 293] width 37 height 8
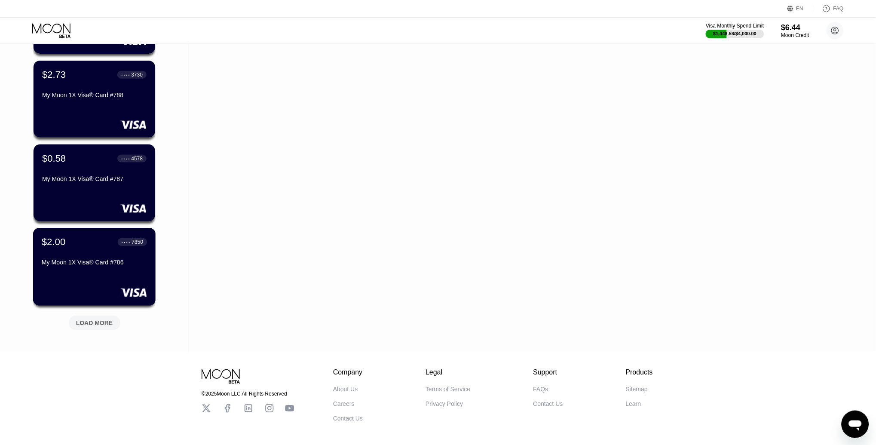
scroll to position [11117, 0]
click at [100, 319] on div "LOAD MORE" at bounding box center [94, 323] width 37 height 8
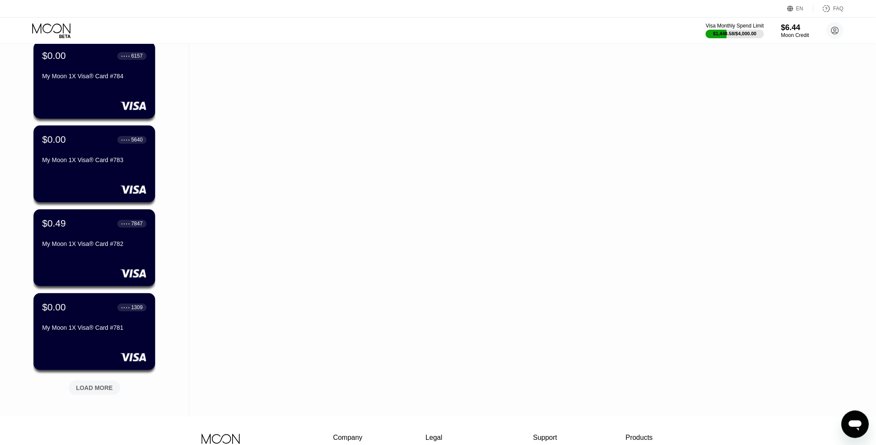
scroll to position [11476, 0]
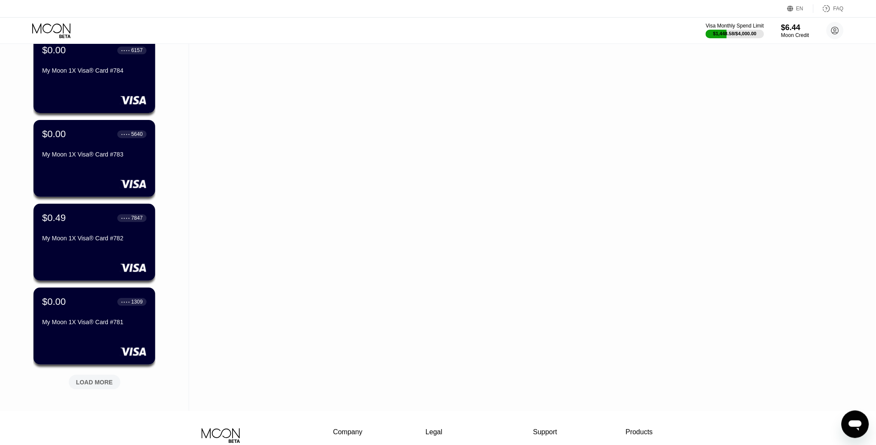
click at [92, 384] on div "LOAD MORE" at bounding box center [94, 382] width 37 height 8
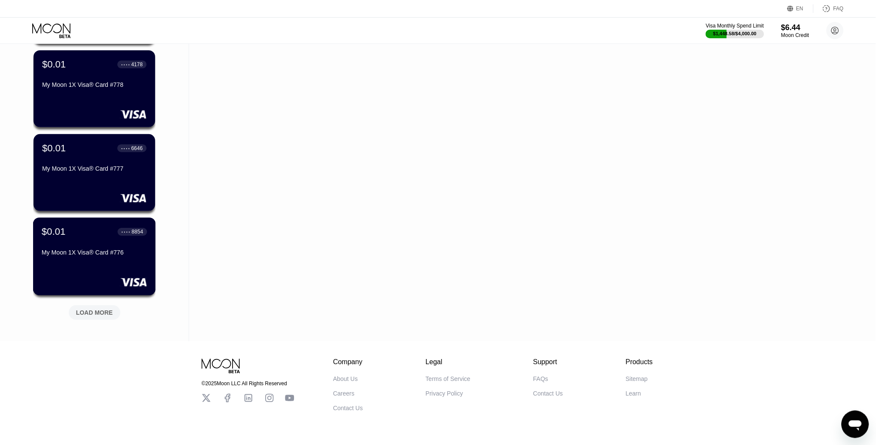
scroll to position [11984, 0]
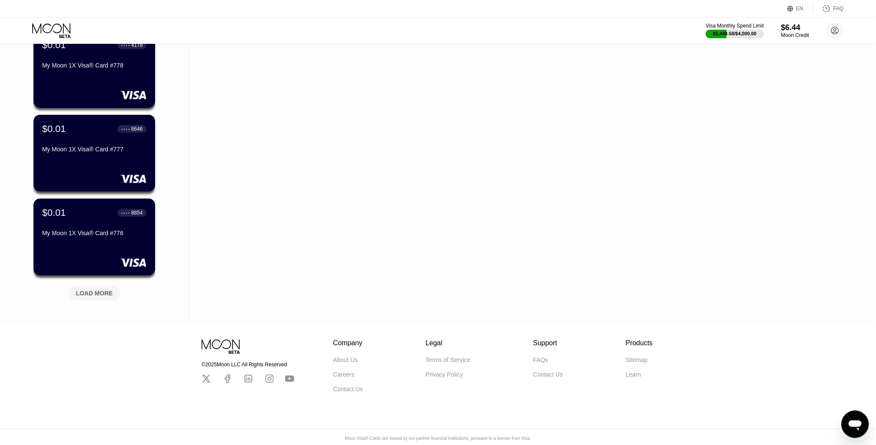
click at [90, 291] on div "LOAD MORE" at bounding box center [94, 293] width 37 height 8
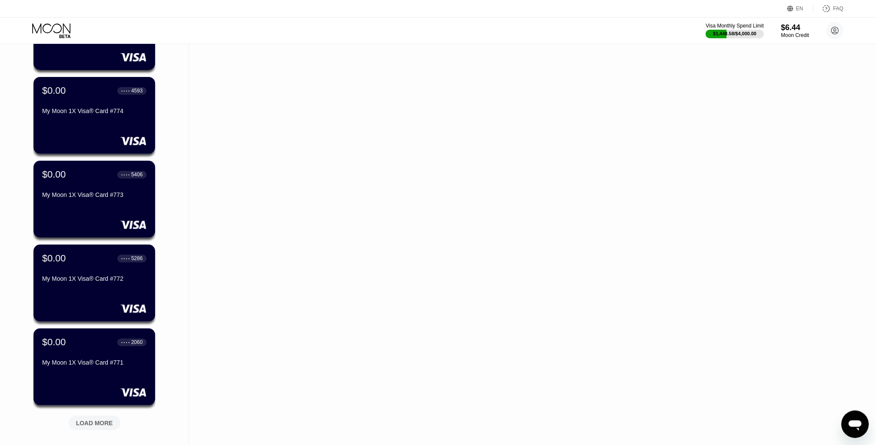
scroll to position [12302, 0]
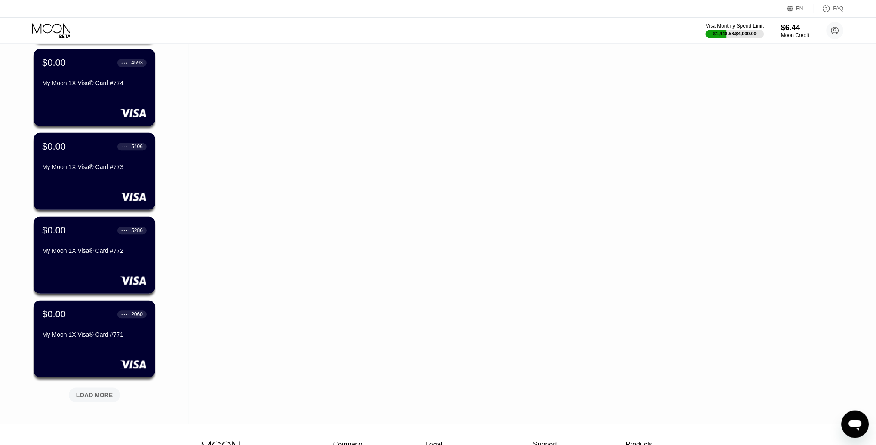
click at [102, 391] on div "LOAD MORE" at bounding box center [94, 395] width 37 height 8
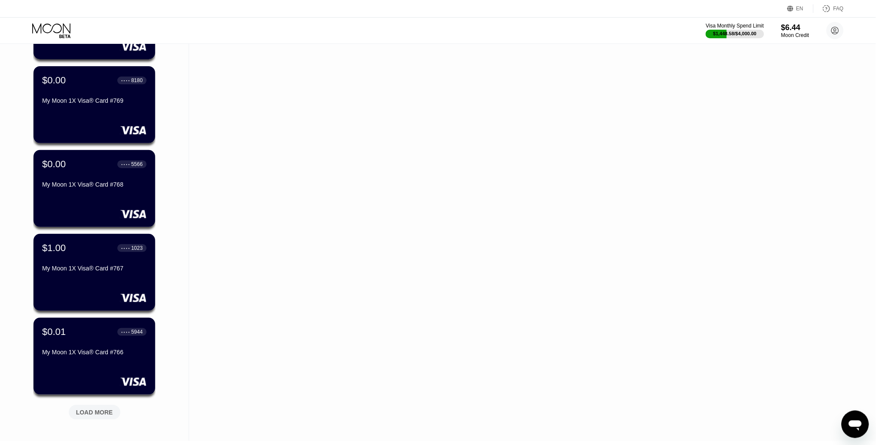
scroll to position [12732, 0]
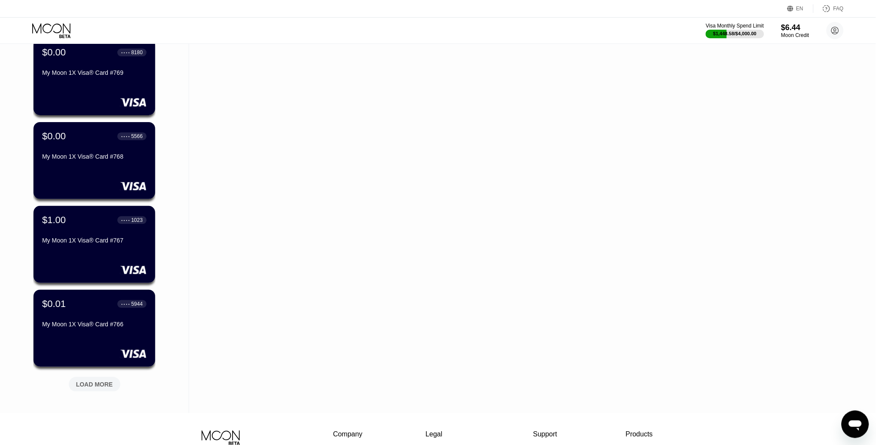
click at [95, 384] on div "LOAD MORE" at bounding box center [94, 385] width 37 height 8
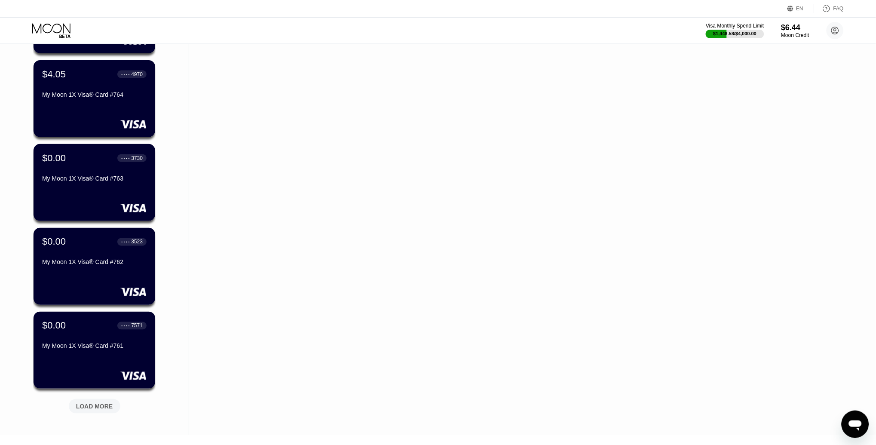
scroll to position [13123, 0]
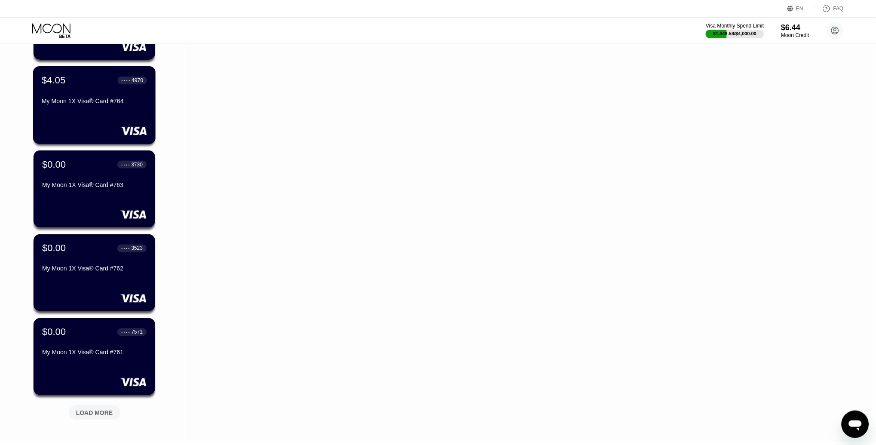
click at [79, 94] on div "$4.05 ● ● ● ● 4970 My Moon 1X Visa® Card #764" at bounding box center [94, 91] width 105 height 33
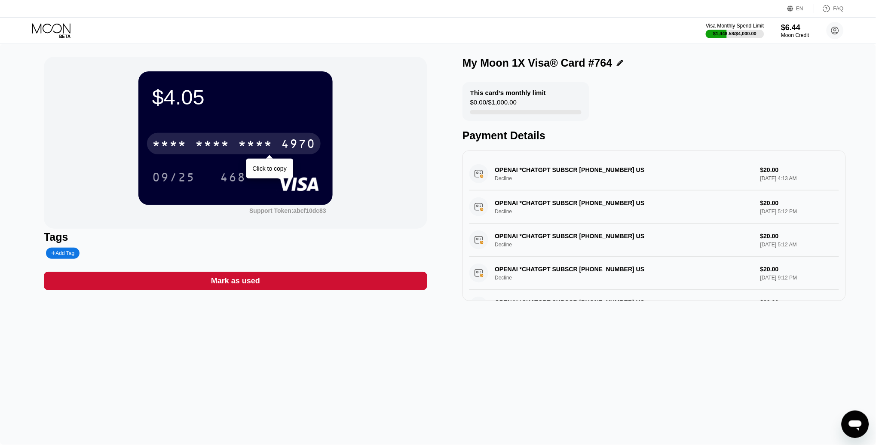
click at [226, 139] on div "* * * *" at bounding box center [212, 145] width 34 height 14
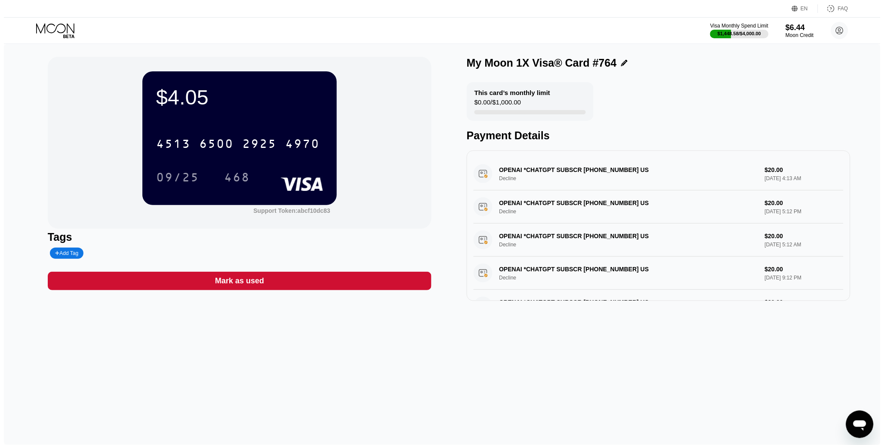
scroll to position [268, 0]
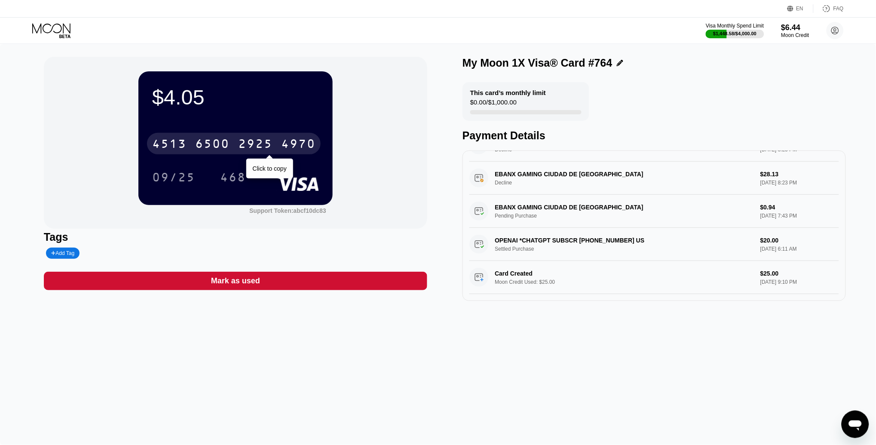
click at [269, 147] on div "2925" at bounding box center [255, 145] width 34 height 14
click at [269, 147] on div "* * * *" at bounding box center [255, 145] width 34 height 14
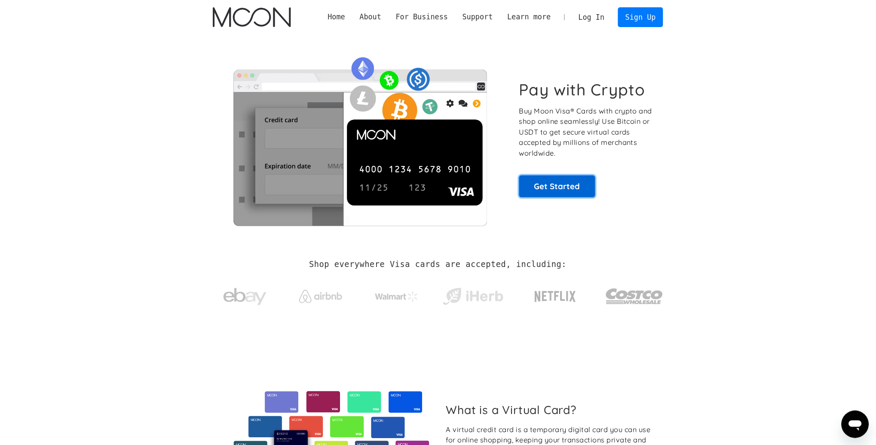
click at [549, 187] on link "Get Started" at bounding box center [557, 186] width 76 height 22
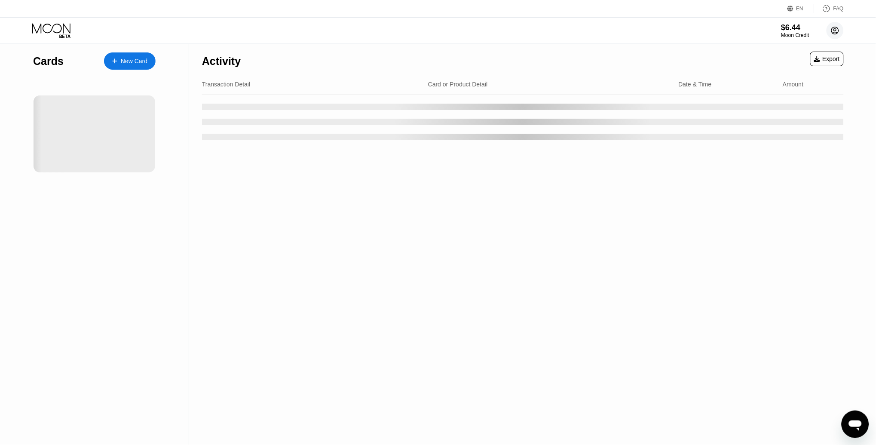
click at [837, 30] on circle at bounding box center [835, 30] width 17 height 17
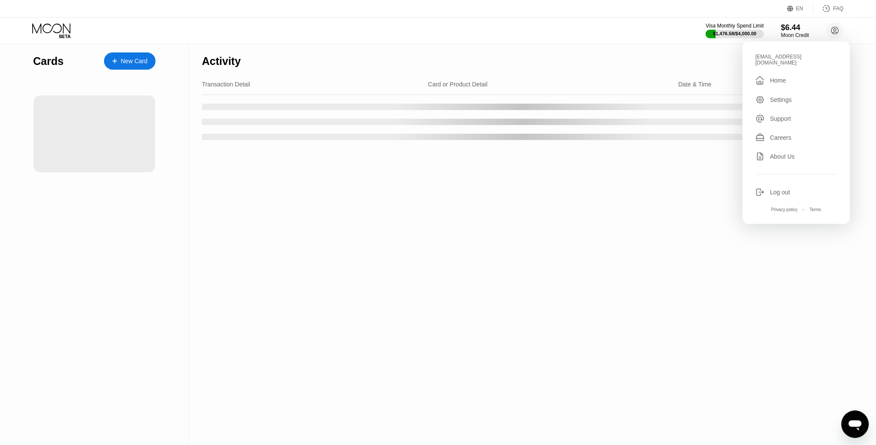
click at [767, 187] on div "Log out" at bounding box center [797, 191] width 82 height 9
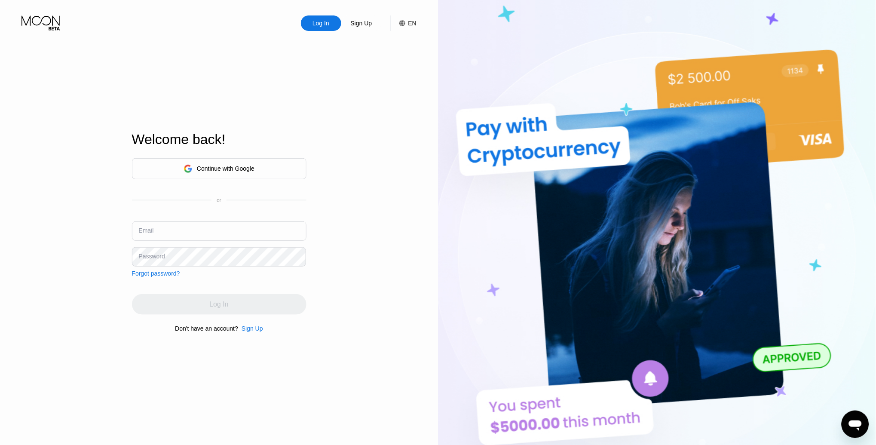
type input "[EMAIL_ADDRESS][DOMAIN_NAME]"
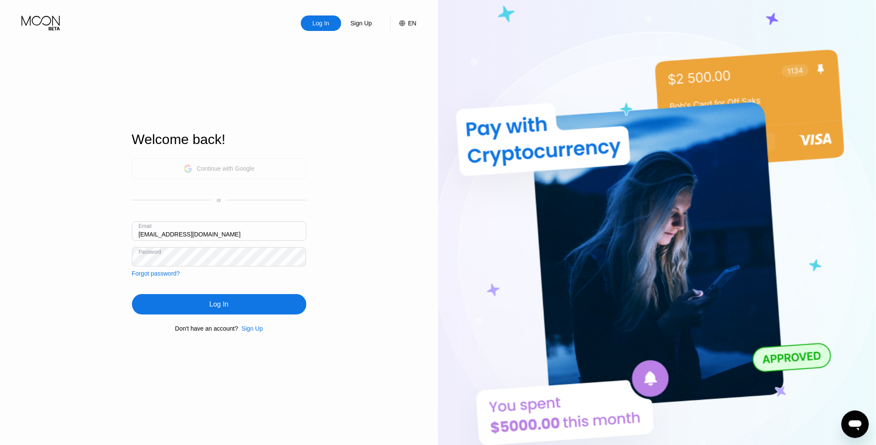
click at [221, 166] on div "Continue with Google" at bounding box center [226, 168] width 58 height 7
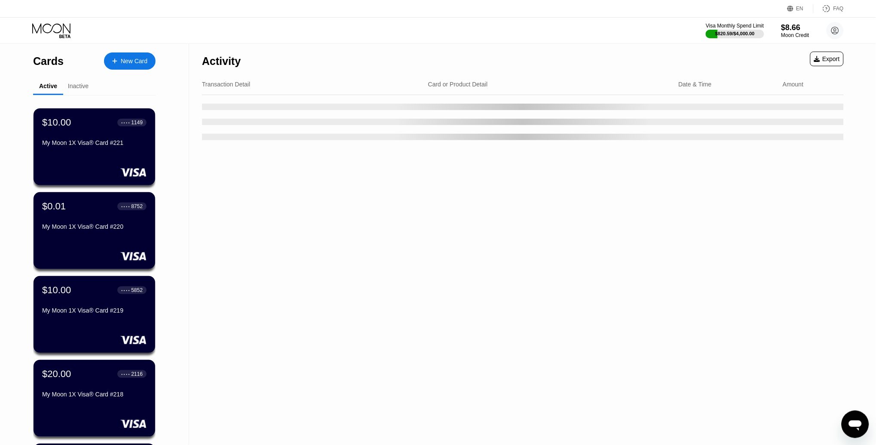
scroll to position [246, 0]
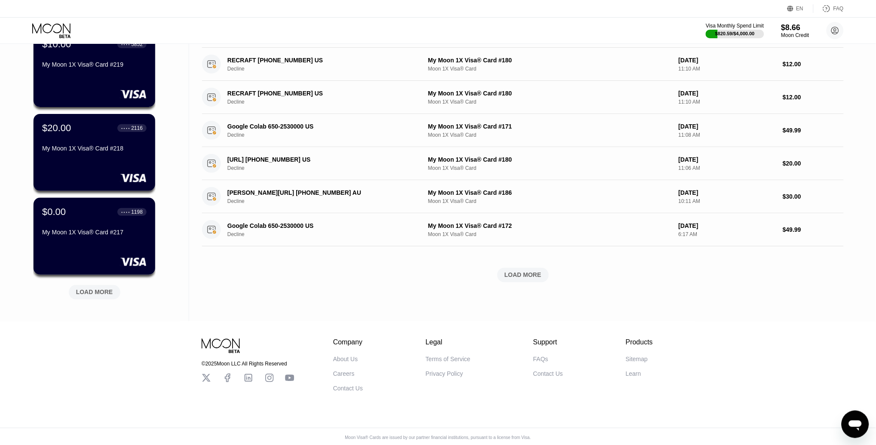
click at [95, 291] on div "LOAD MORE" at bounding box center [94, 293] width 37 height 8
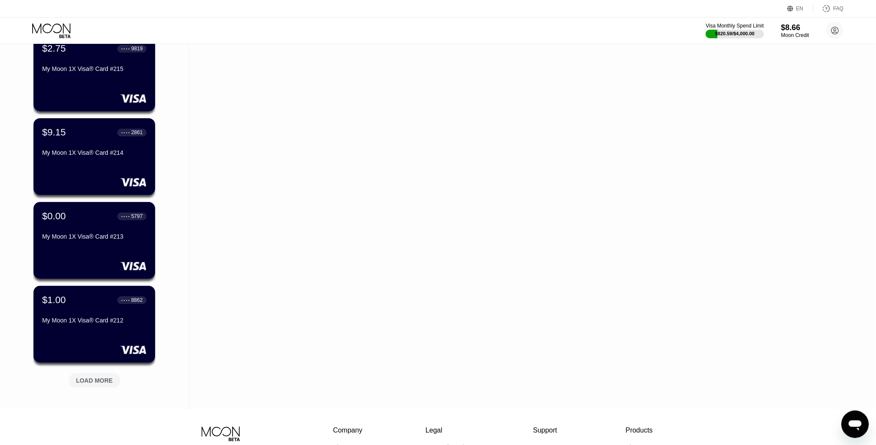
scroll to position [600, 0]
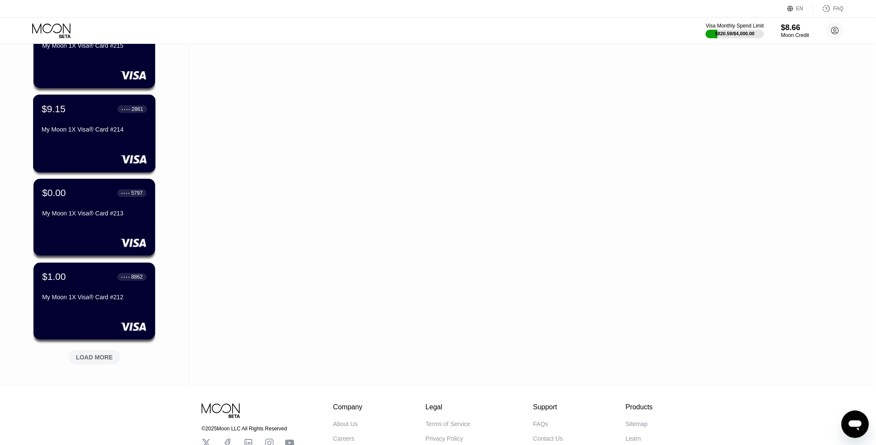
click at [92, 98] on div "$9.15 ● ● ● ● 2861 My Moon 1X Visa® Card #214" at bounding box center [94, 134] width 123 height 78
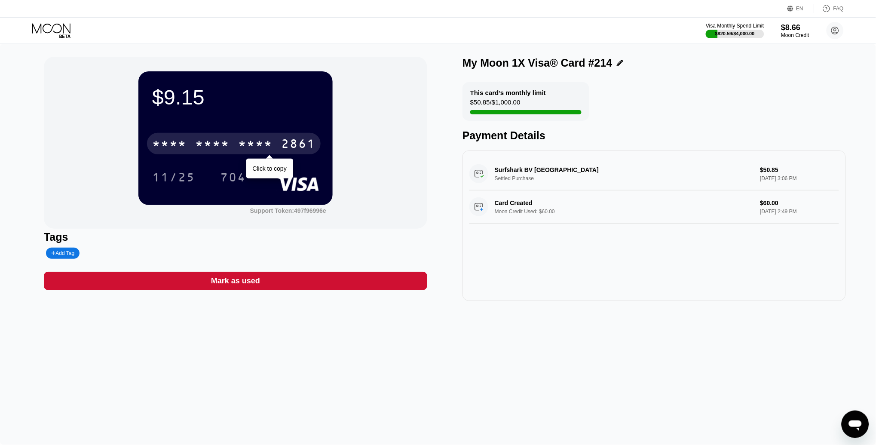
click at [257, 146] on div "* * * *" at bounding box center [255, 145] width 34 height 14
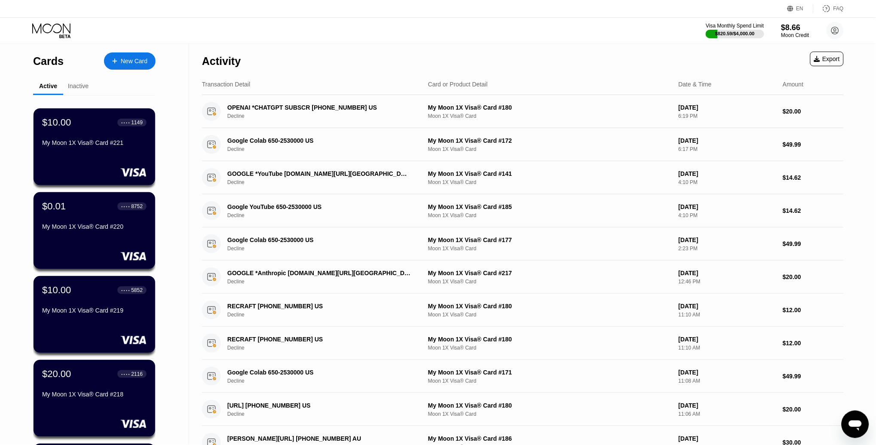
scroll to position [665, 0]
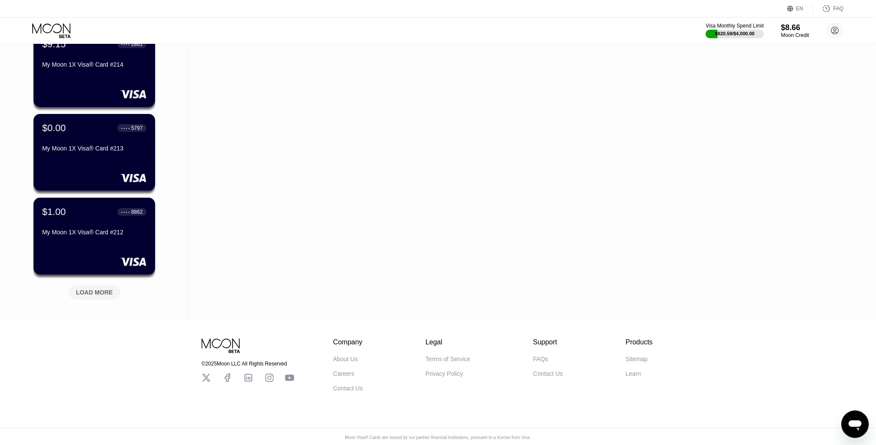
click at [102, 289] on div "LOAD MORE" at bounding box center [94, 293] width 37 height 8
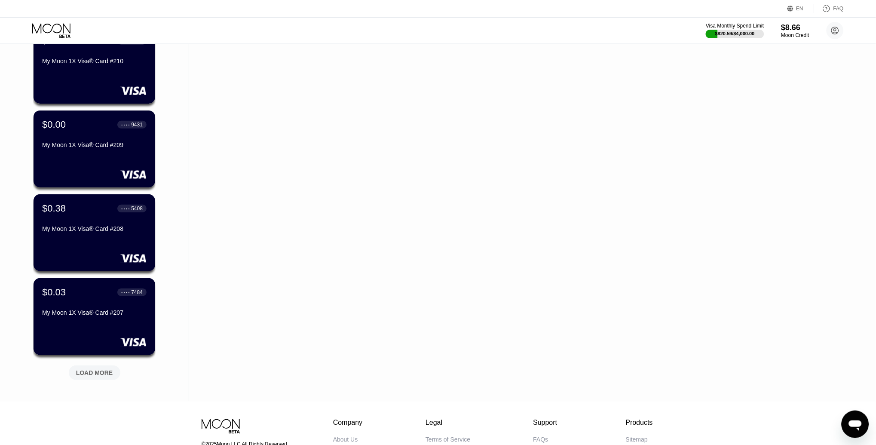
scroll to position [1017, 0]
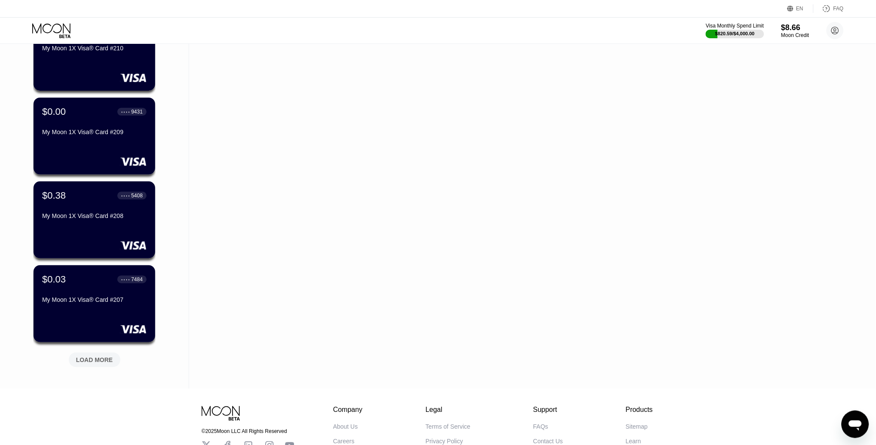
click at [106, 358] on div "LOAD MORE" at bounding box center [94, 360] width 37 height 8
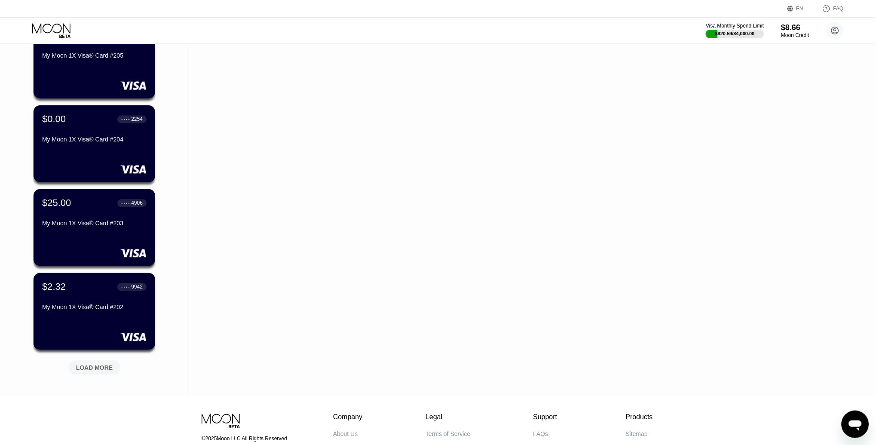
scroll to position [1430, 0]
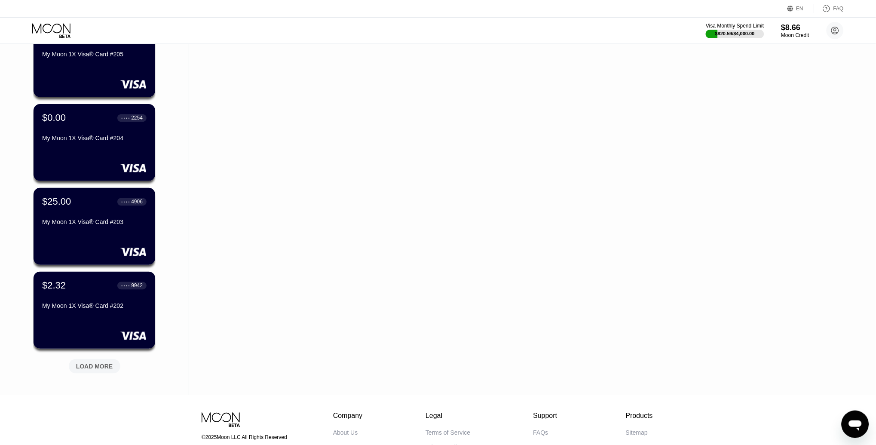
click at [103, 363] on div "LOAD MORE" at bounding box center [94, 366] width 37 height 8
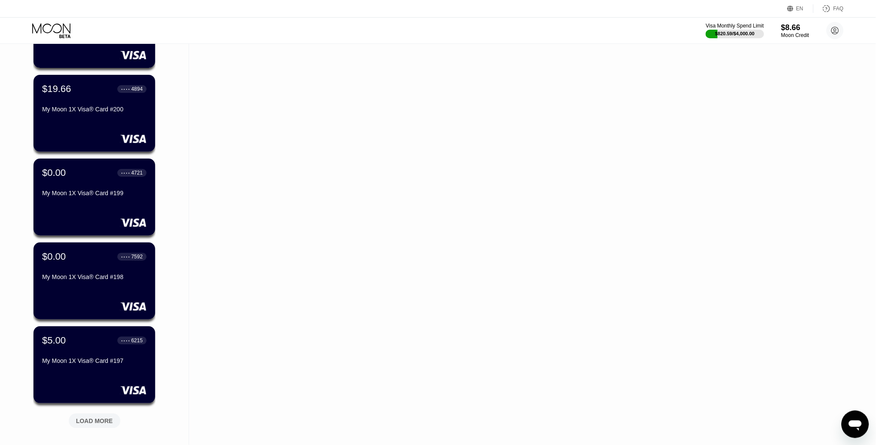
scroll to position [1800, 0]
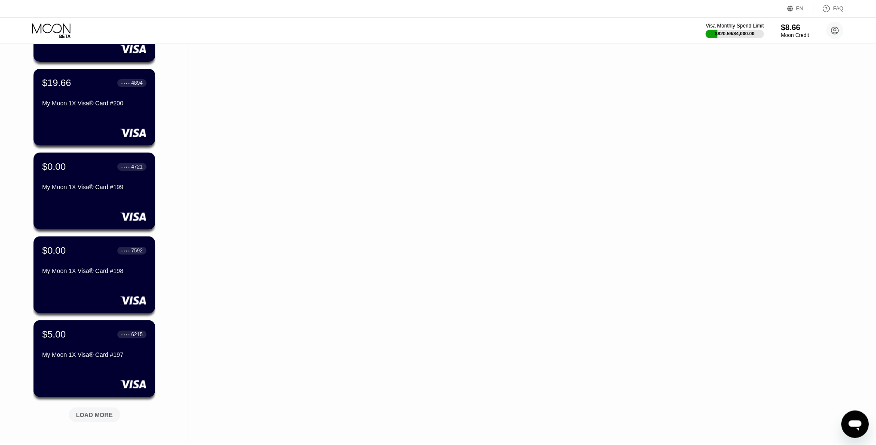
click at [97, 411] on div "LOAD MORE" at bounding box center [94, 415] width 37 height 8
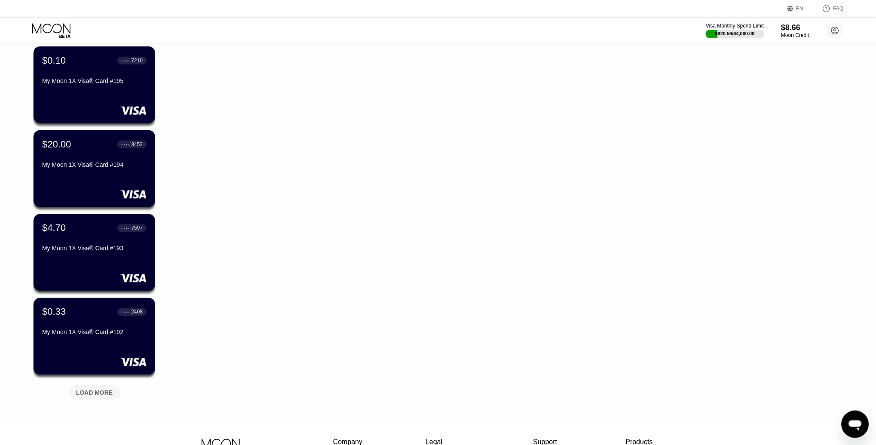
scroll to position [2246, 0]
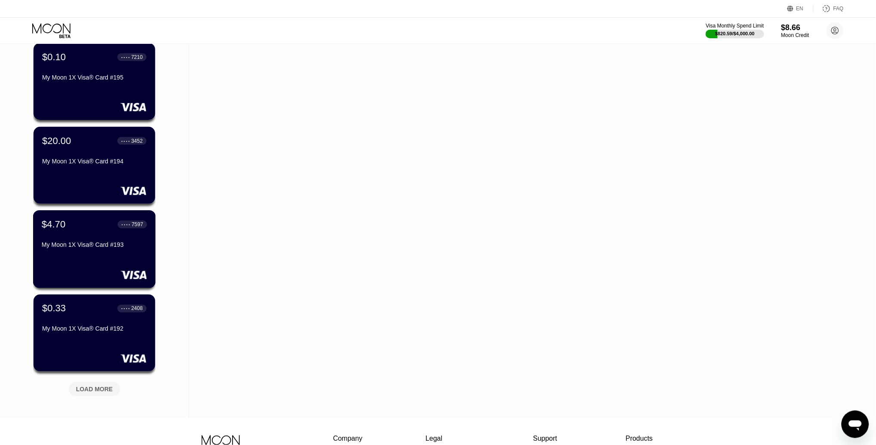
click at [62, 223] on div "$4.70" at bounding box center [54, 224] width 24 height 11
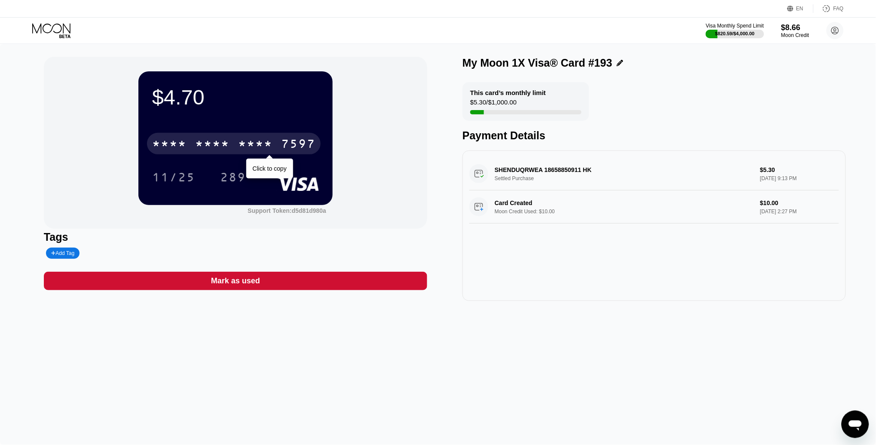
click at [213, 146] on div "* * * *" at bounding box center [212, 145] width 34 height 14
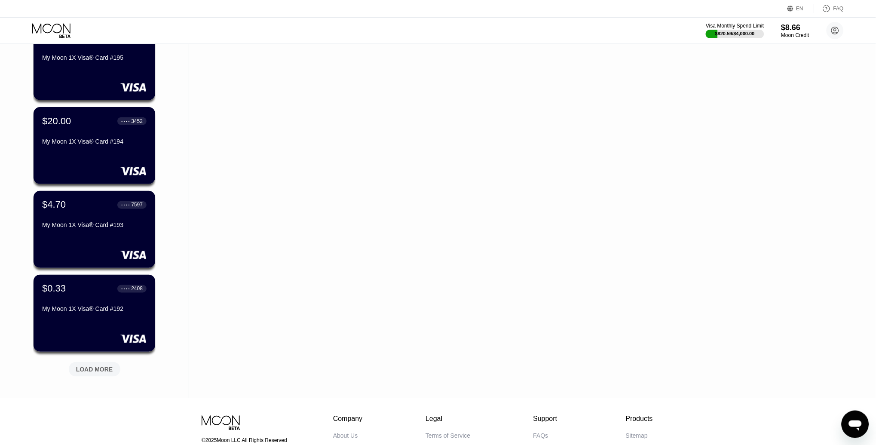
scroll to position [2342, 0]
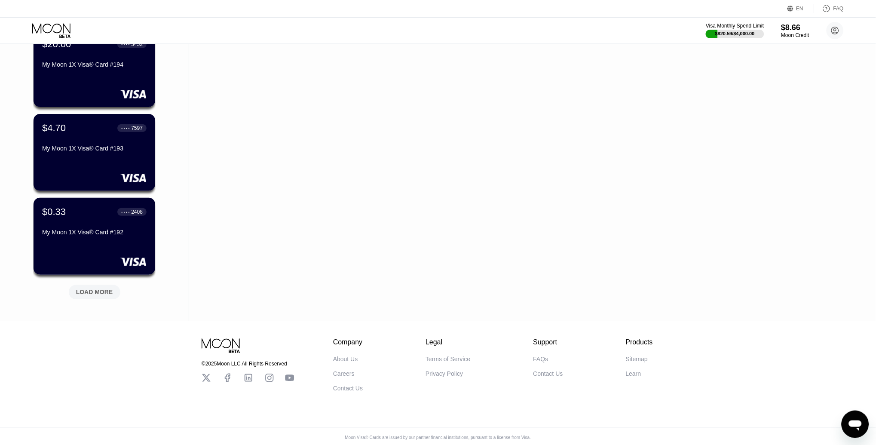
click at [93, 294] on div "LOAD MORE" at bounding box center [94, 293] width 37 height 8
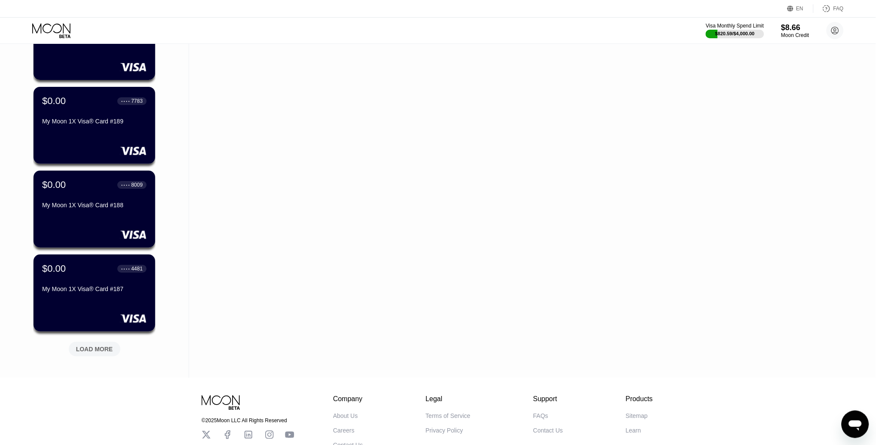
scroll to position [2712, 0]
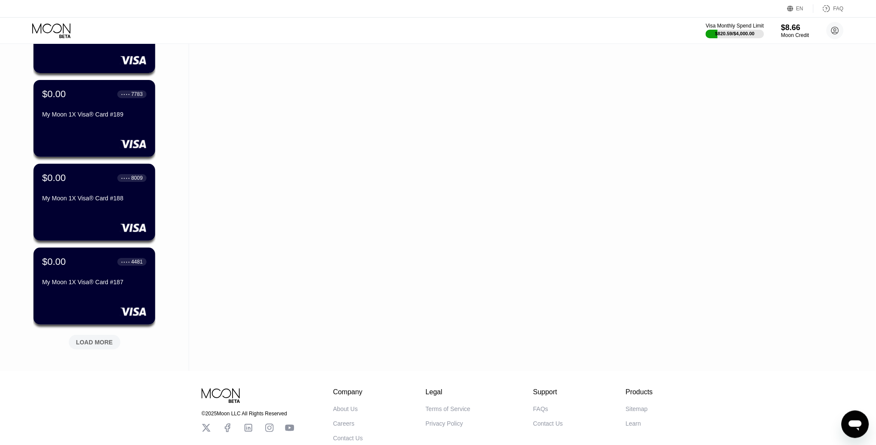
click at [92, 343] on div "LOAD MORE" at bounding box center [94, 342] width 37 height 8
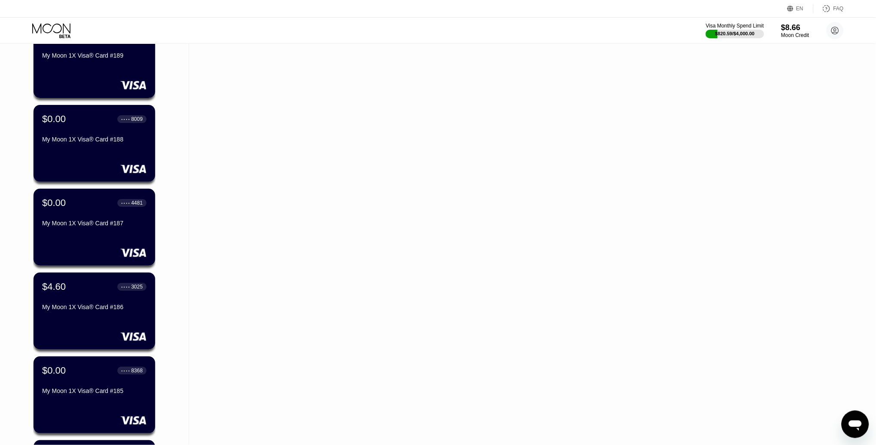
scroll to position [2800, 0]
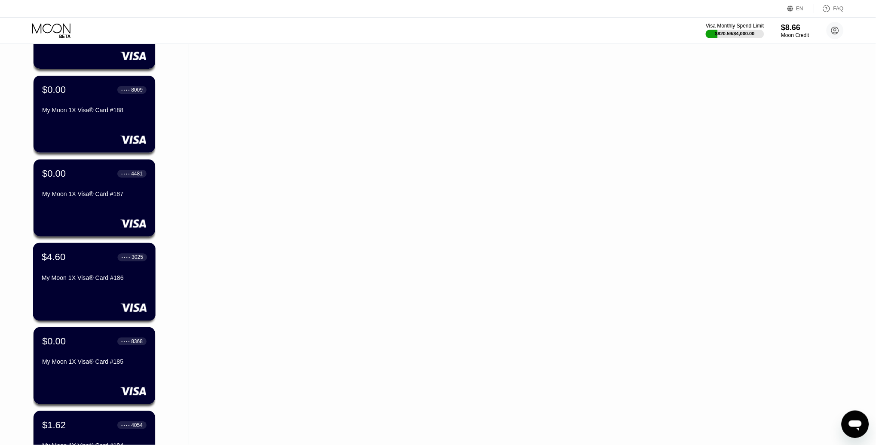
click at [72, 269] on div "$4.60 ● ● ● ● 3025 My Moon 1X Visa® Card #186" at bounding box center [94, 268] width 105 height 33
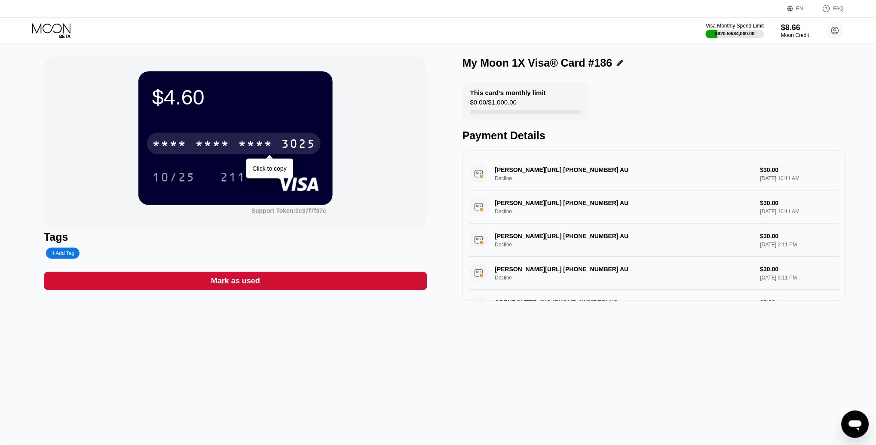
click at [280, 147] on div "* * * * * * * * * * * * 3025" at bounding box center [234, 144] width 174 height 22
